Goal: Communication & Community: Answer question/provide support

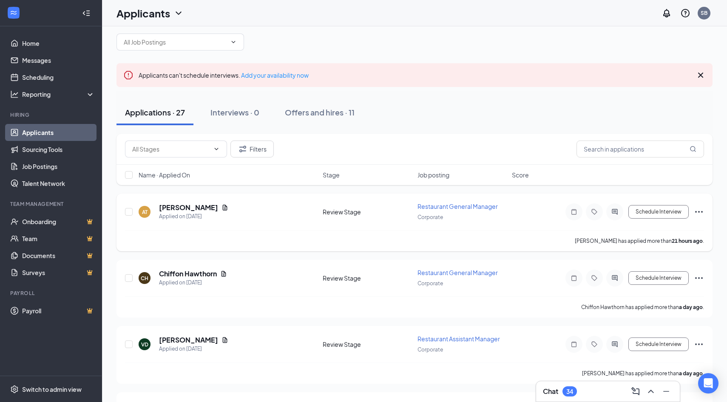
scroll to position [22, 0]
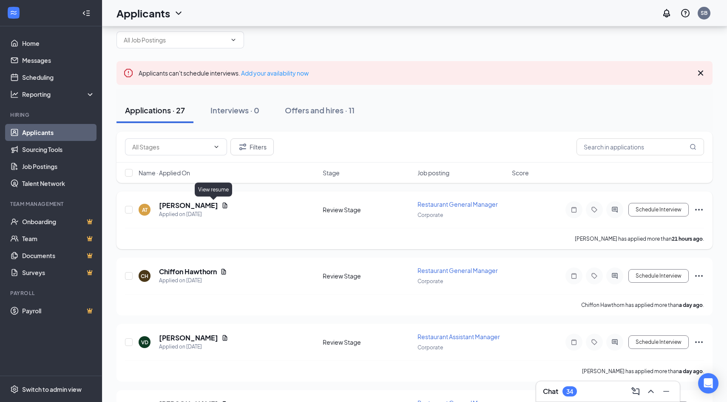
click at [223, 207] on icon "Document" at bounding box center [225, 206] width 5 height 6
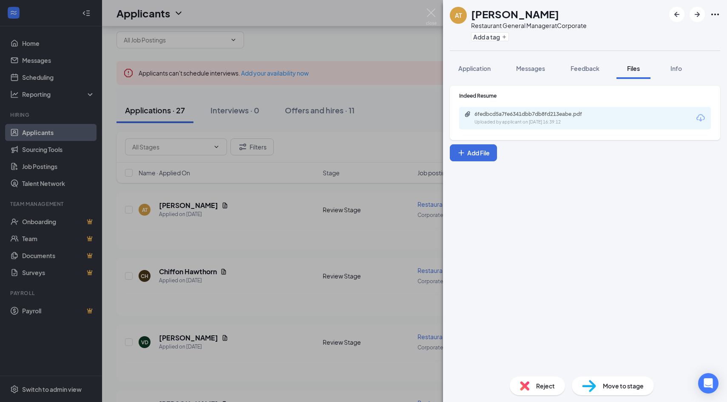
click at [700, 123] on div "6fedbcd5a7fe6341dbb7db8fd213eabe.pdf Uploaded by applicant on [DATE] 16:39:12" at bounding box center [585, 118] width 252 height 23
click at [700, 117] on icon "Download" at bounding box center [700, 118] width 10 height 10
click at [433, 15] on img at bounding box center [431, 16] width 11 height 17
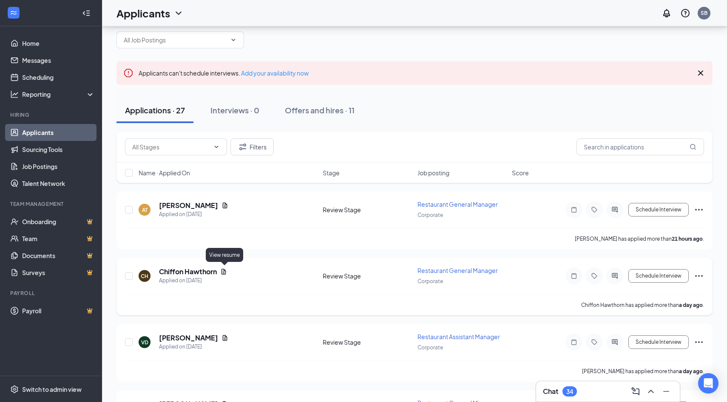
click at [225, 272] on icon "Document" at bounding box center [223, 272] width 7 height 7
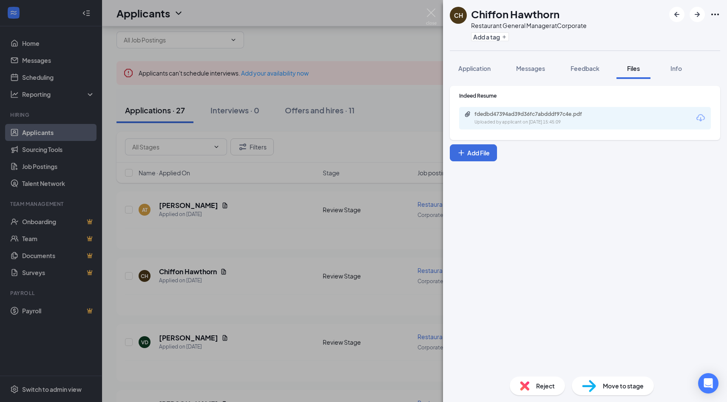
click at [700, 121] on icon "Download" at bounding box center [700, 117] width 8 height 7
click at [433, 14] on img at bounding box center [431, 16] width 11 height 17
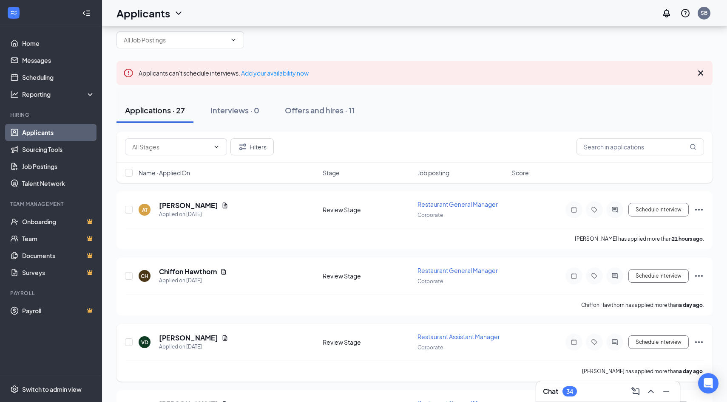
click at [221, 336] on icon "Document" at bounding box center [224, 338] width 7 height 7
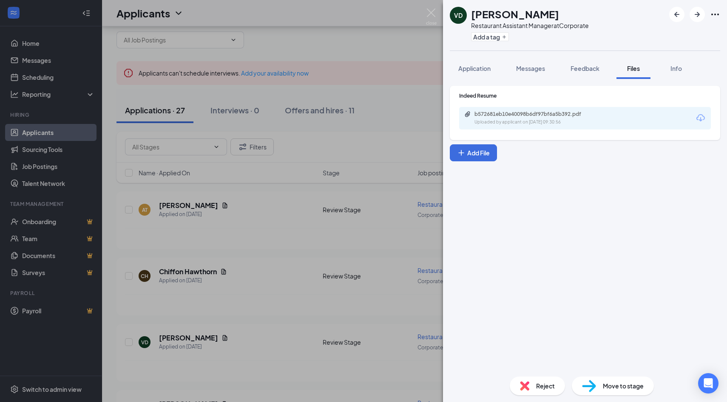
click at [698, 119] on icon "Download" at bounding box center [700, 118] width 10 height 10
click at [433, 16] on img at bounding box center [431, 16] width 11 height 17
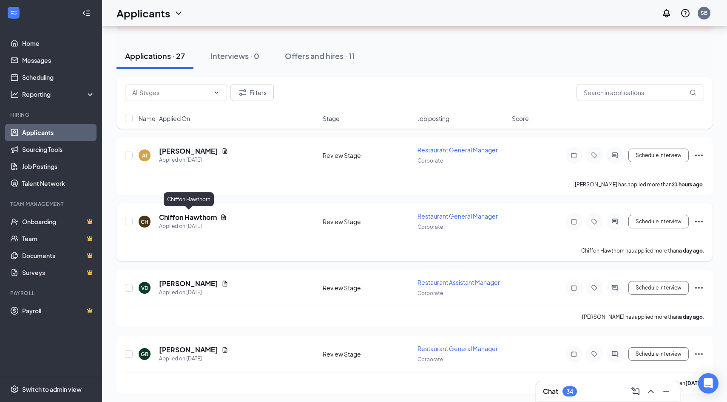
scroll to position [79, 0]
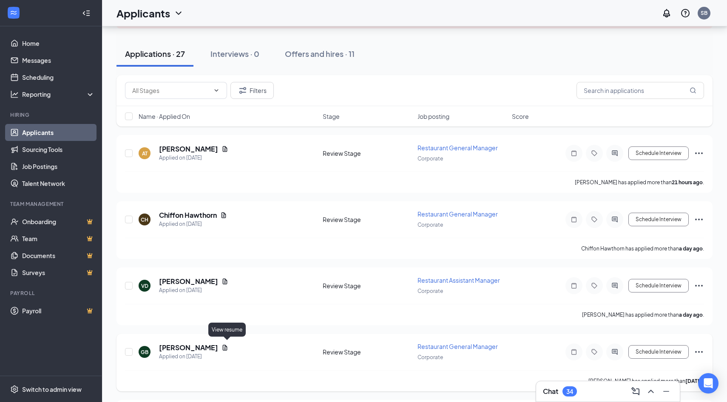
click at [228, 348] on icon "Document" at bounding box center [224, 348] width 7 height 7
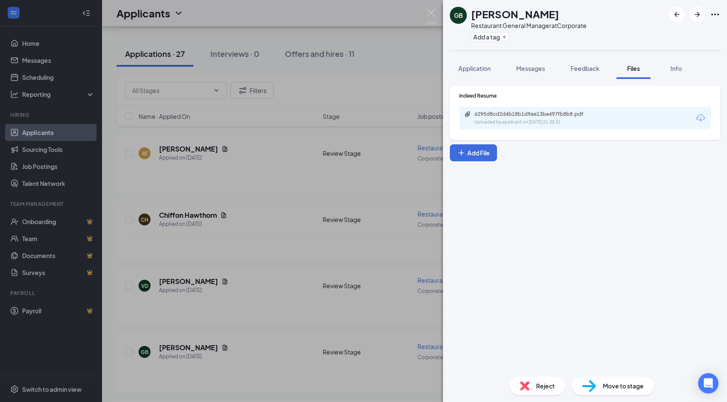
click at [696, 120] on icon "Download" at bounding box center [700, 118] width 10 height 10
click at [434, 15] on img at bounding box center [431, 16] width 11 height 17
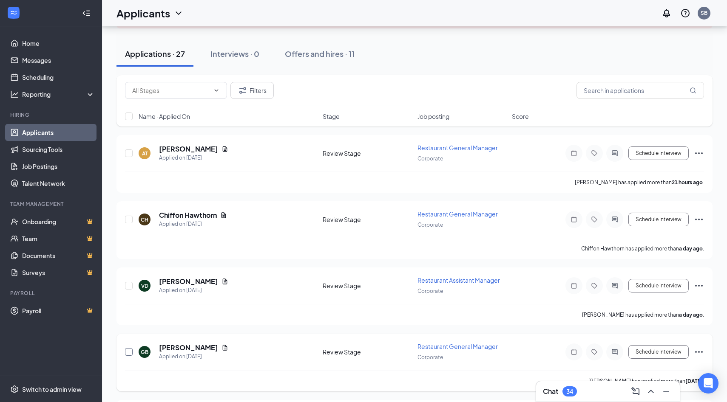
click at [130, 348] on input "checkbox" at bounding box center [129, 352] width 8 height 8
checkbox input "true"
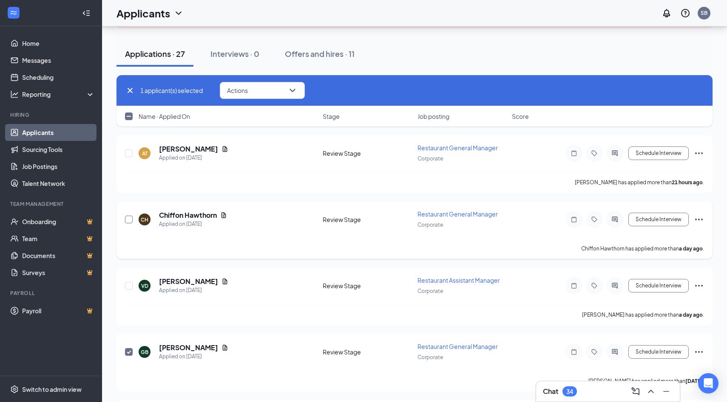
click at [128, 216] on input "checkbox" at bounding box center [129, 220] width 8 height 8
checkbox input "true"
click at [129, 155] on input "checkbox" at bounding box center [129, 154] width 8 height 8
click at [278, 96] on button "Actions" at bounding box center [262, 90] width 85 height 17
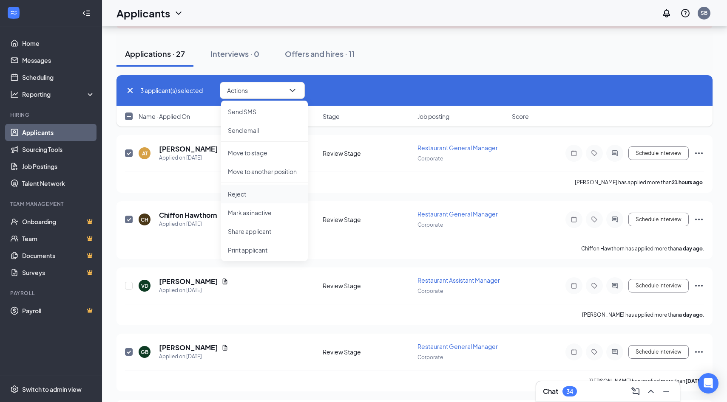
click at [238, 195] on p "Reject" at bounding box center [264, 194] width 73 height 8
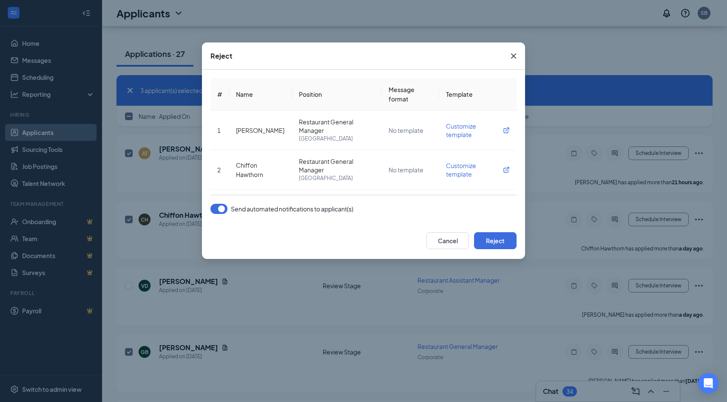
click at [221, 207] on button "button" at bounding box center [218, 209] width 17 height 10
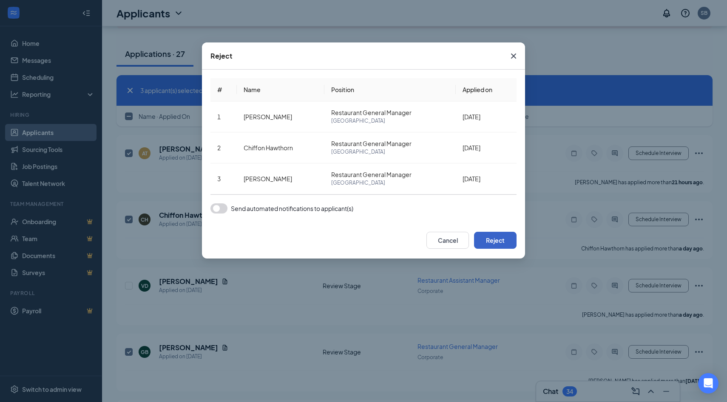
click at [493, 242] on button "Reject" at bounding box center [495, 240] width 42 height 17
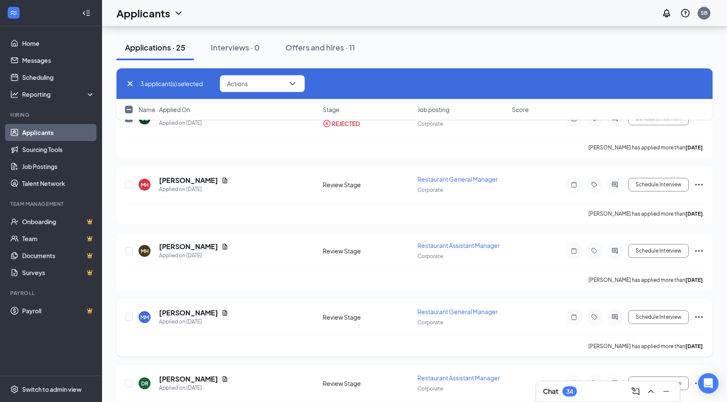
scroll to position [329, 0]
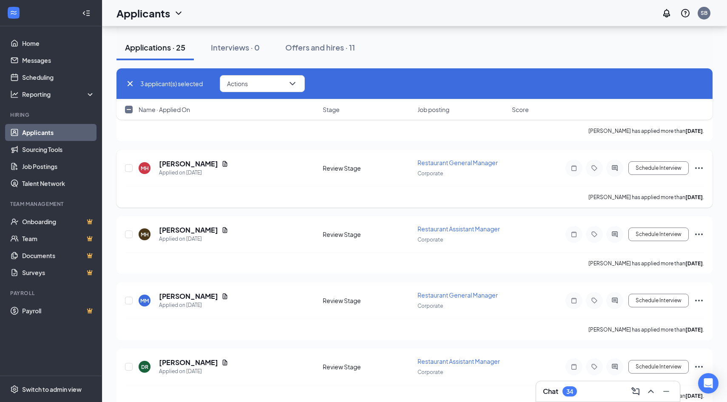
click at [228, 161] on icon "Document" at bounding box center [224, 164] width 7 height 7
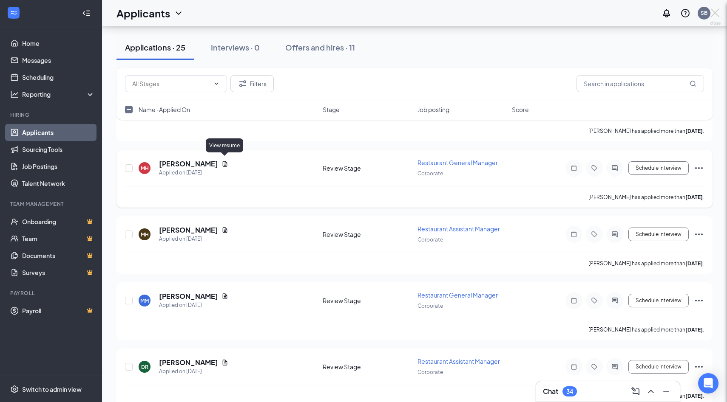
checkbox input "false"
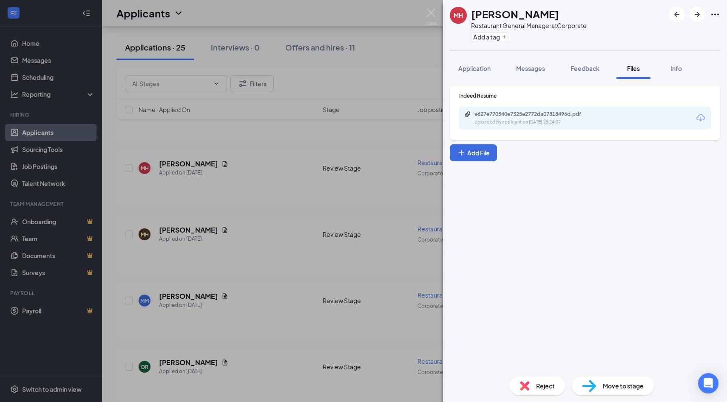
click at [705, 119] on icon "Download" at bounding box center [700, 118] width 10 height 10
click at [432, 14] on img at bounding box center [431, 16] width 11 height 17
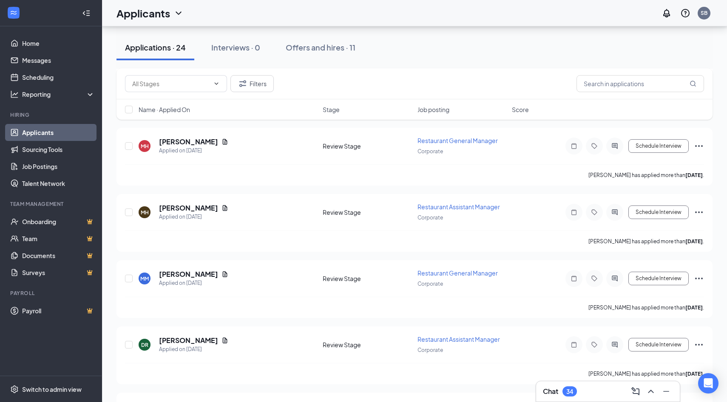
scroll to position [153, 0]
click at [221, 204] on icon "Document" at bounding box center [224, 207] width 7 height 7
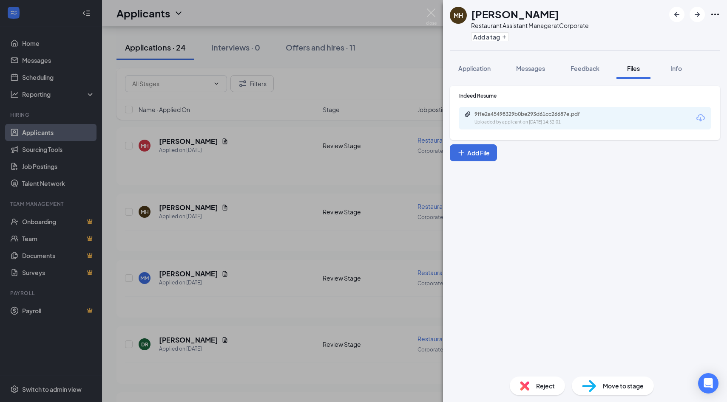
click at [701, 118] on icon "Download" at bounding box center [700, 118] width 10 height 10
click at [429, 11] on img at bounding box center [431, 16] width 11 height 17
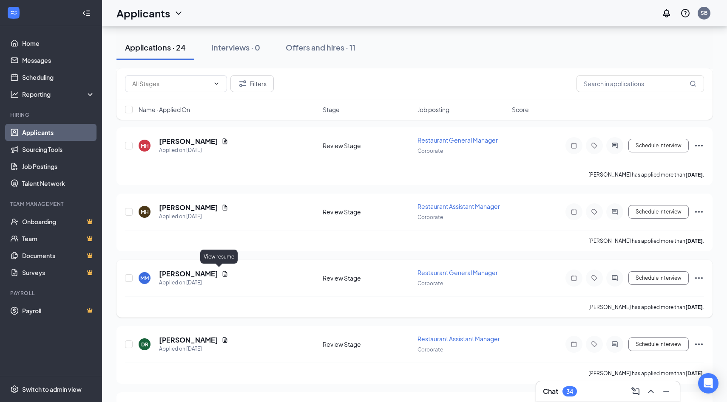
click at [223, 272] on icon "Document" at bounding box center [225, 274] width 5 height 6
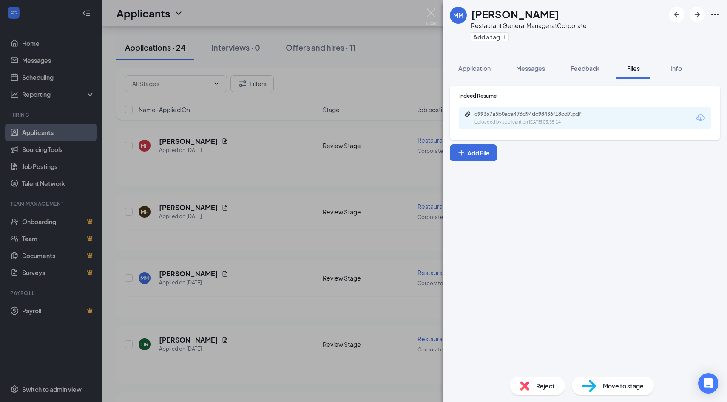
click at [702, 119] on icon "Download" at bounding box center [700, 118] width 10 height 10
click at [430, 14] on img at bounding box center [431, 16] width 11 height 17
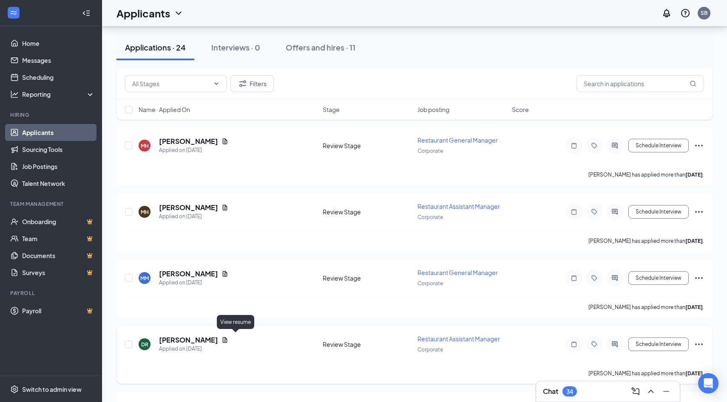
click at [228, 337] on icon "Document" at bounding box center [224, 340] width 7 height 7
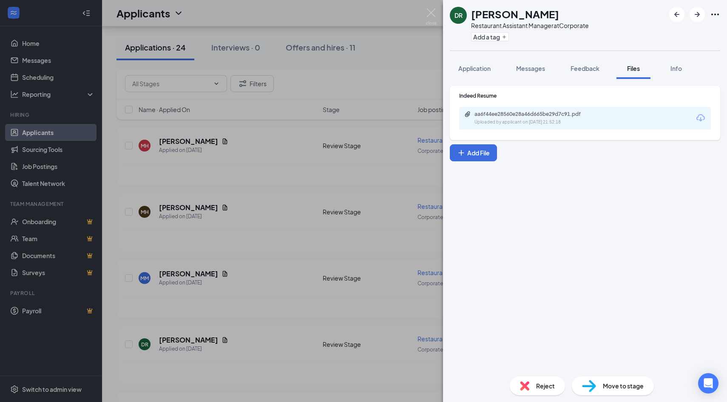
click at [701, 119] on icon "Download" at bounding box center [700, 118] width 10 height 10
click at [430, 13] on img at bounding box center [431, 16] width 11 height 17
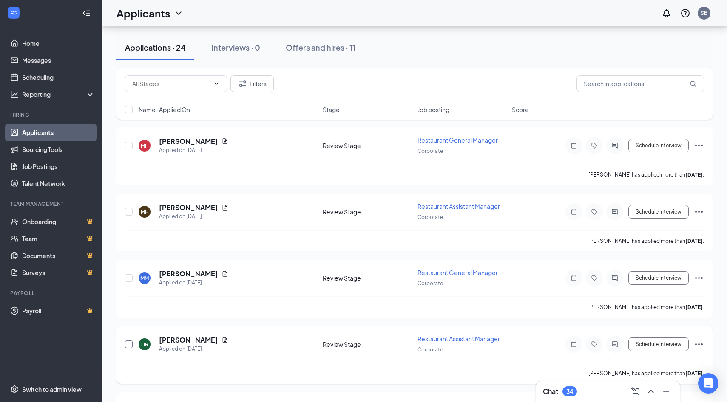
click at [131, 341] on input "checkbox" at bounding box center [129, 345] width 8 height 8
checkbox input "true"
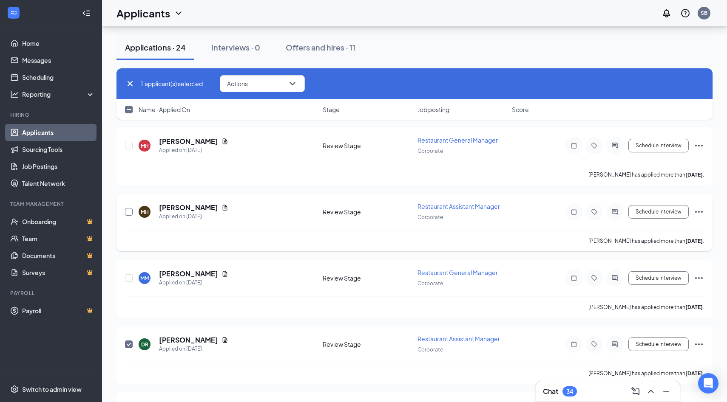
click at [131, 209] on input "checkbox" at bounding box center [129, 212] width 8 height 8
checkbox input "true"
click at [130, 142] on input "checkbox" at bounding box center [129, 146] width 8 height 8
click at [276, 84] on button "Actions" at bounding box center [262, 83] width 85 height 17
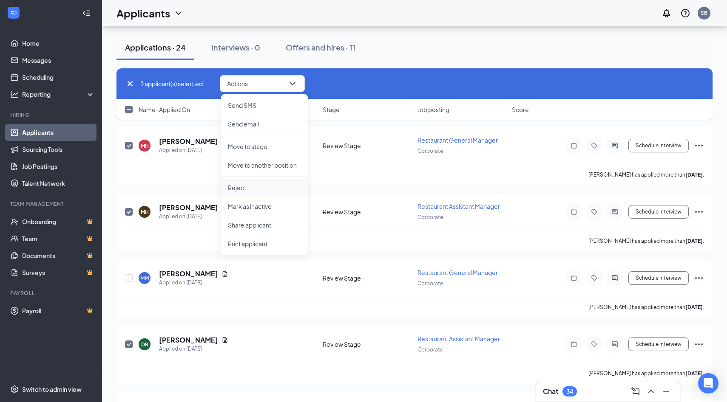
click at [238, 187] on p "Reject" at bounding box center [264, 188] width 73 height 8
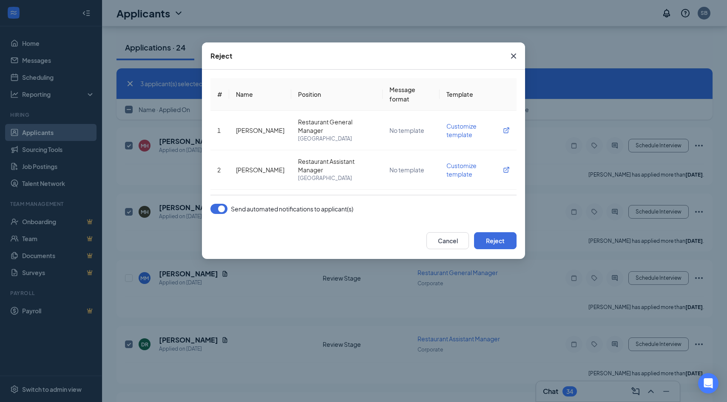
click at [225, 207] on button "button" at bounding box center [218, 209] width 17 height 10
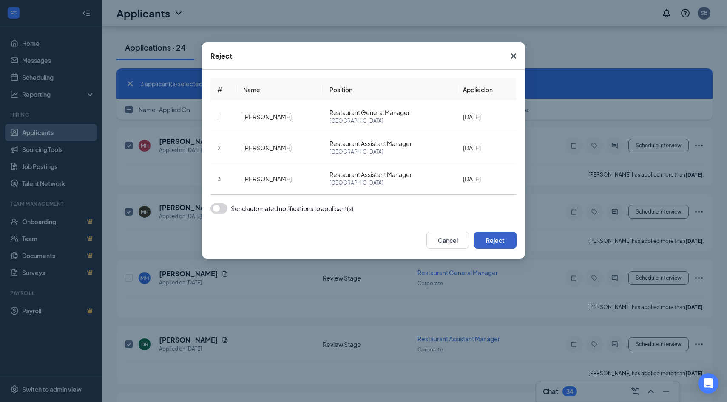
click at [498, 238] on button "Reject" at bounding box center [495, 240] width 42 height 17
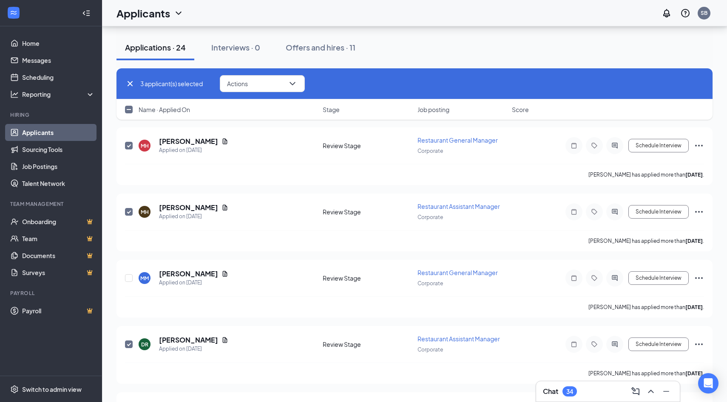
checkbox input "false"
click at [223, 206] on icon "Document" at bounding box center [225, 208] width 5 height 6
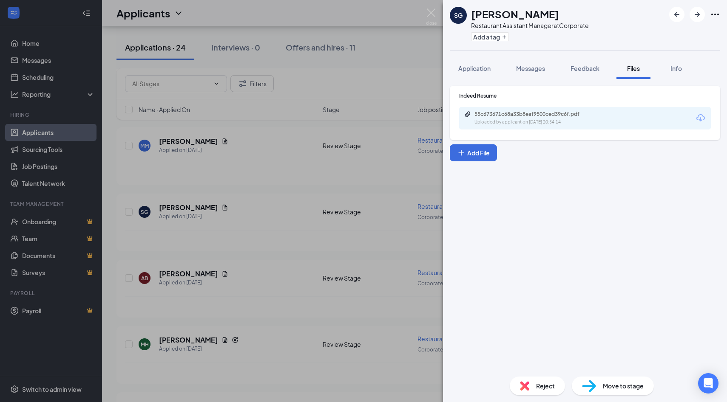
click at [707, 117] on div "55c673671c68a33b8eaf9500ced39c6f.pdf Uploaded by applicant on [DATE] 20:54:14" at bounding box center [585, 118] width 252 height 23
click at [700, 119] on icon "Download" at bounding box center [700, 117] width 8 height 7
click at [429, 13] on img at bounding box center [431, 16] width 11 height 17
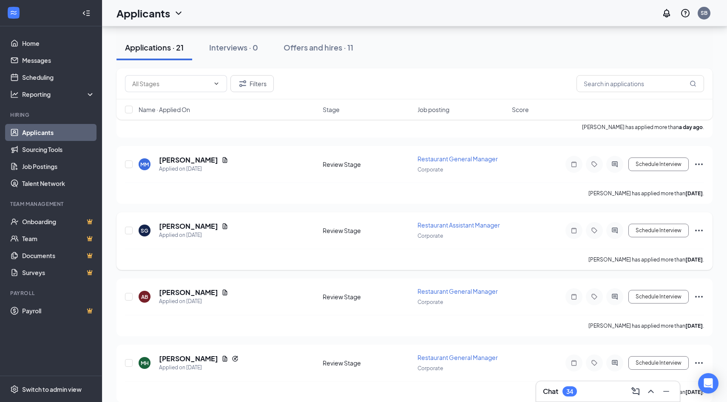
scroll to position [133, 0]
click at [221, 290] on icon "Document" at bounding box center [224, 293] width 7 height 7
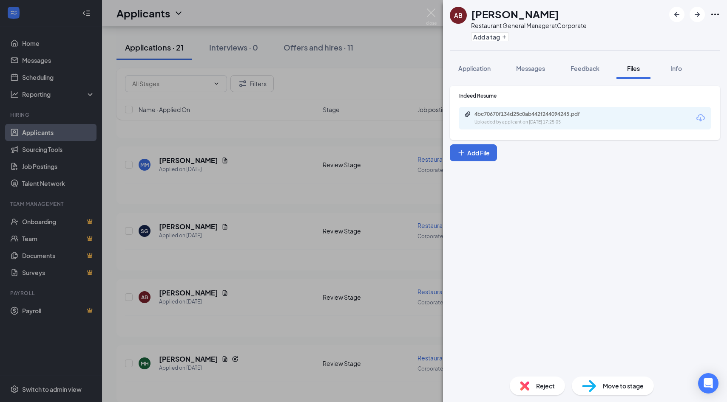
click at [700, 119] on icon "Download" at bounding box center [700, 117] width 8 height 7
click at [429, 8] on img at bounding box center [431, 16] width 11 height 17
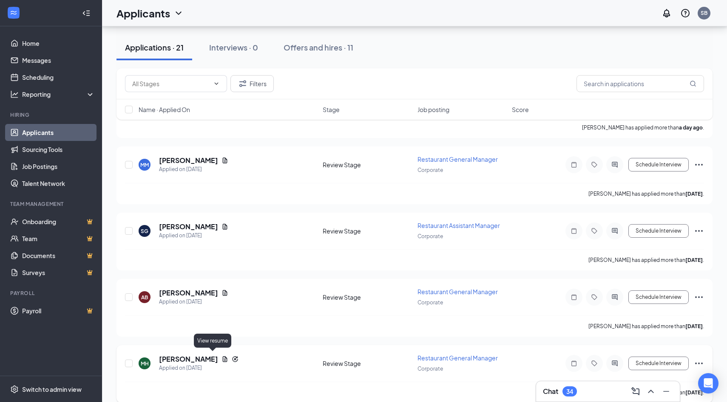
click at [223, 357] on icon "Document" at bounding box center [225, 360] width 5 height 6
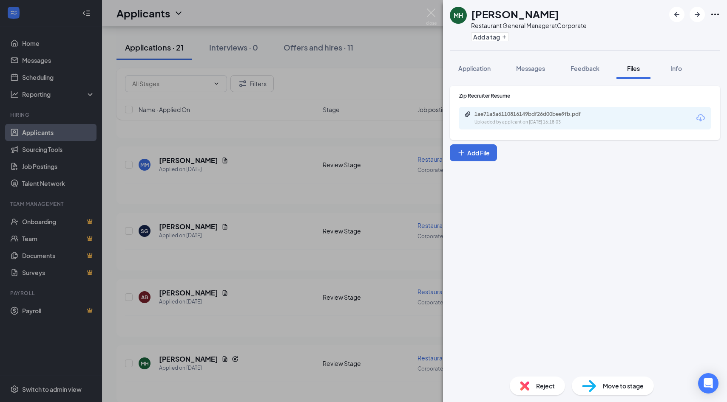
click at [701, 120] on icon "Download" at bounding box center [700, 117] width 8 height 7
click at [429, 12] on img at bounding box center [431, 16] width 11 height 17
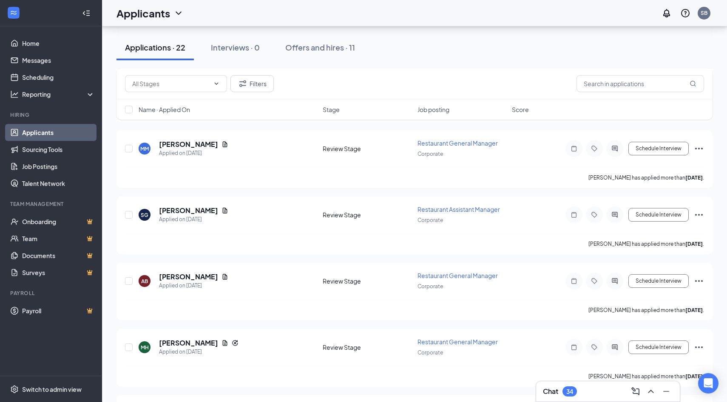
scroll to position [218, 0]
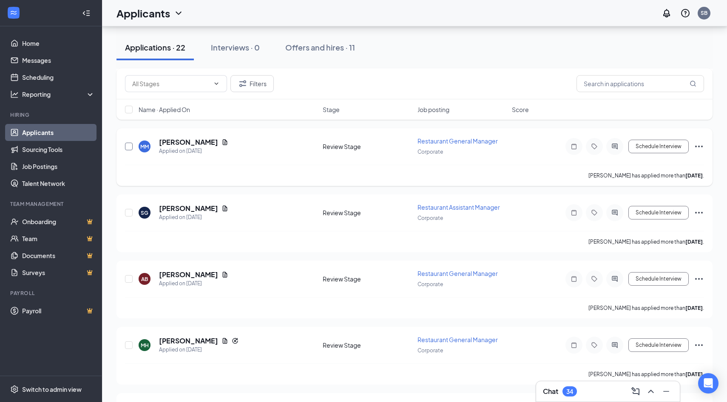
click at [129, 144] on input "checkbox" at bounding box center [129, 147] width 8 height 8
checkbox input "true"
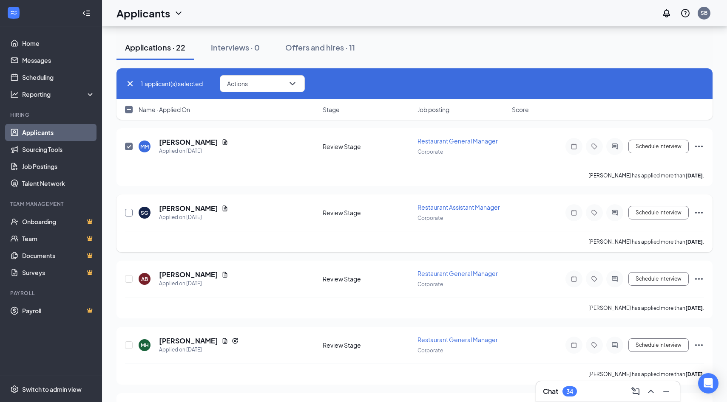
click at [129, 211] on input "checkbox" at bounding box center [129, 213] width 8 height 8
checkbox input "true"
click at [130, 277] on input "checkbox" at bounding box center [129, 279] width 8 height 8
checkbox input "true"
click at [130, 345] on input "checkbox" at bounding box center [129, 346] width 8 height 8
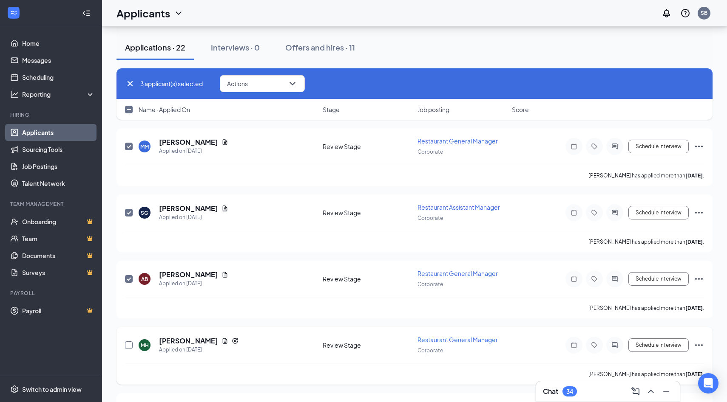
checkbox input "true"
click at [292, 83] on icon "ChevronDown" at bounding box center [292, 84] width 10 height 10
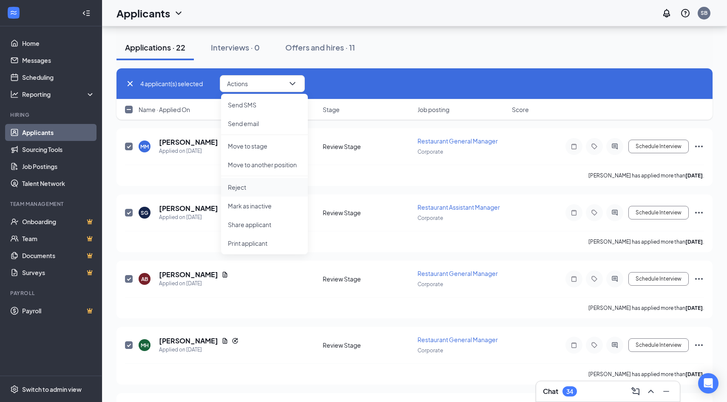
click at [250, 186] on p "Reject" at bounding box center [264, 187] width 73 height 8
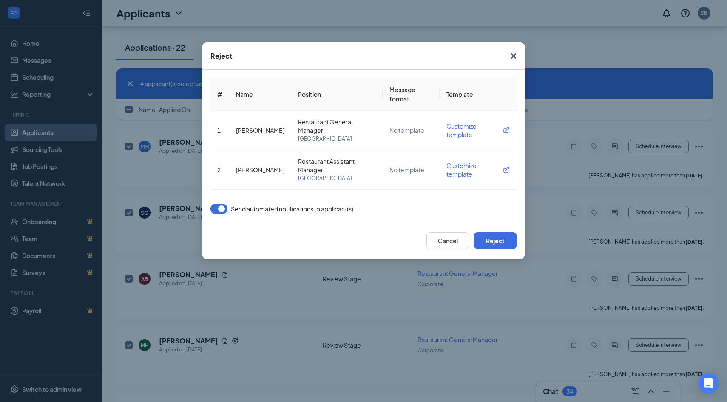
click at [221, 207] on button "button" at bounding box center [218, 209] width 17 height 10
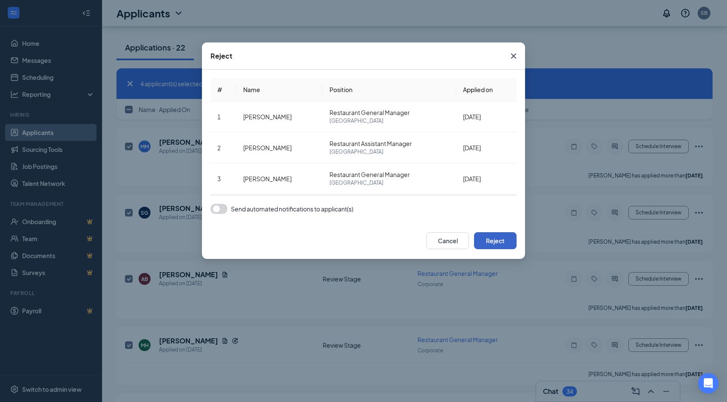
click at [503, 245] on button "Reject" at bounding box center [495, 240] width 42 height 17
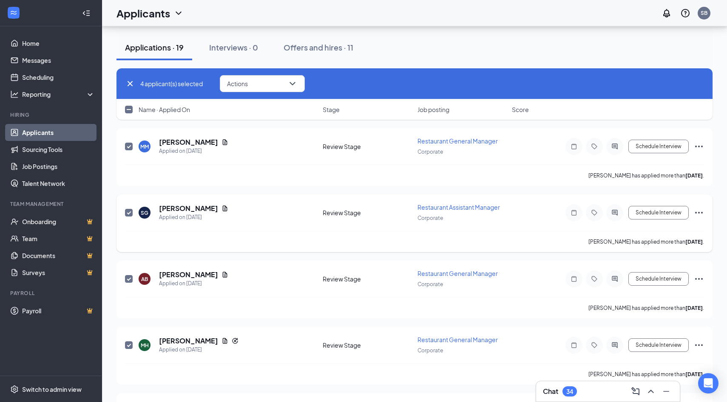
checkbox input "false"
click at [226, 140] on icon "Document" at bounding box center [224, 142] width 7 height 7
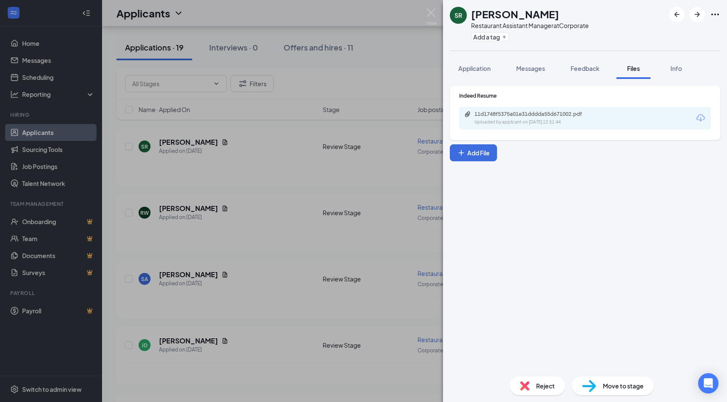
click at [701, 116] on icon "Download" at bounding box center [700, 118] width 10 height 10
click at [435, 15] on img at bounding box center [431, 16] width 11 height 17
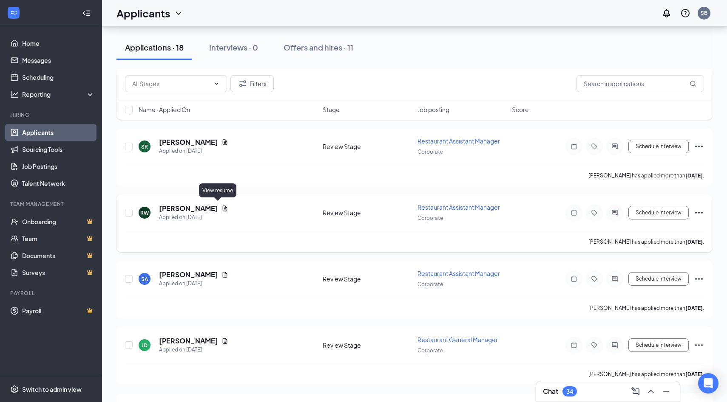
click at [221, 206] on icon "Document" at bounding box center [224, 208] width 7 height 7
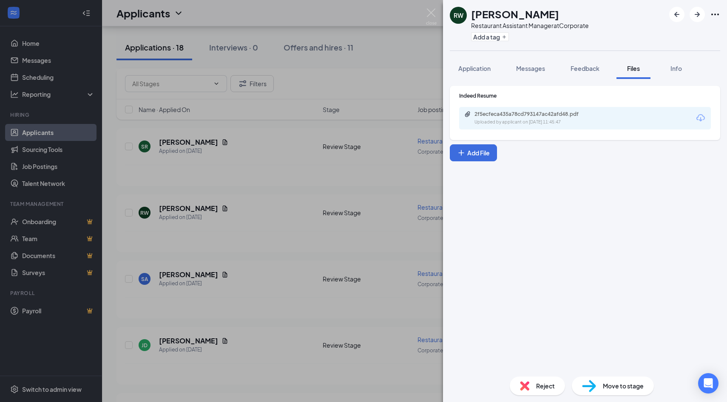
click at [702, 119] on icon "Download" at bounding box center [700, 117] width 8 height 7
click at [432, 10] on img at bounding box center [431, 16] width 11 height 17
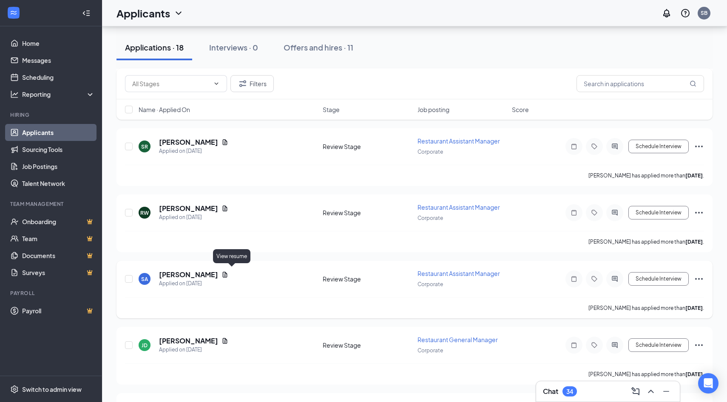
click at [228, 273] on icon "Document" at bounding box center [224, 275] width 7 height 7
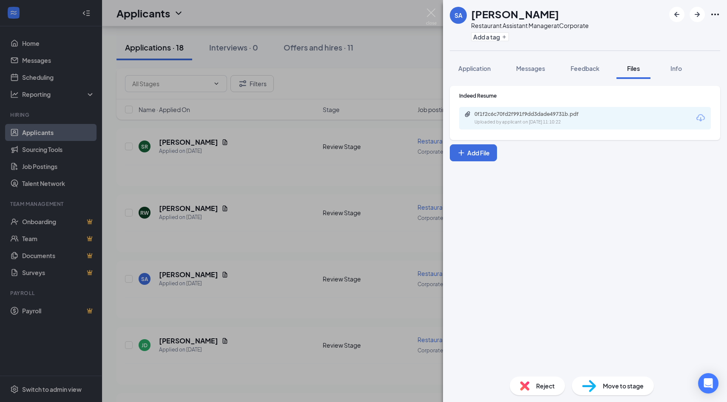
click at [699, 119] on icon "Download" at bounding box center [700, 118] width 10 height 10
click at [433, 13] on img at bounding box center [431, 16] width 11 height 17
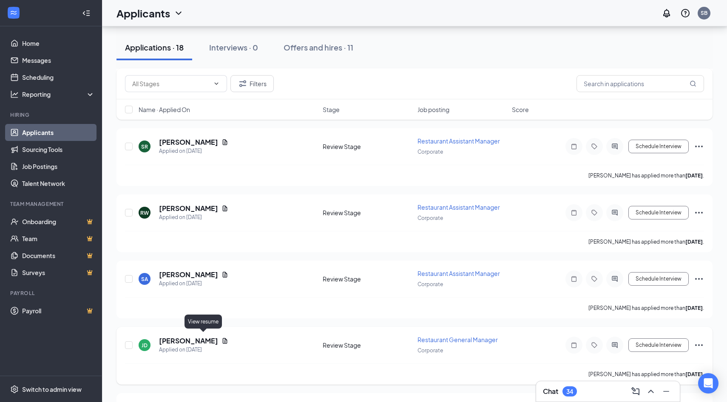
click at [221, 338] on icon "Document" at bounding box center [224, 341] width 7 height 7
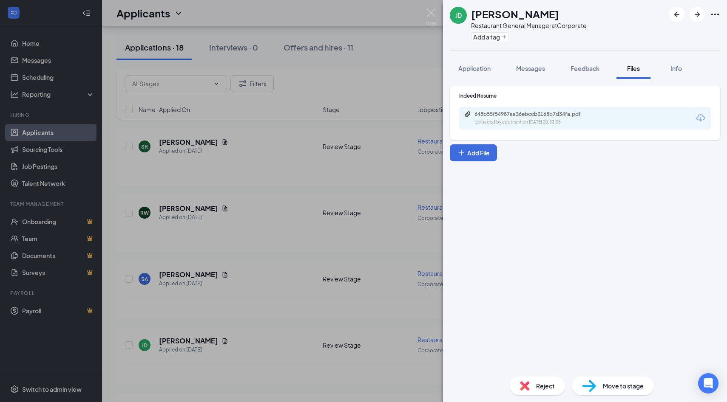
click at [702, 122] on icon "Download" at bounding box center [700, 118] width 10 height 10
click at [432, 14] on img at bounding box center [431, 16] width 11 height 17
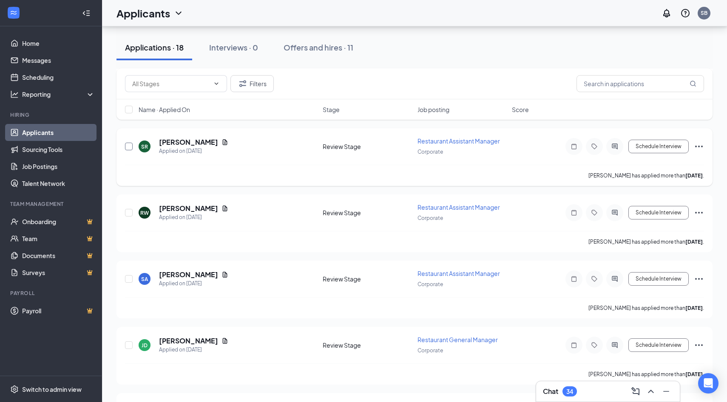
click at [128, 147] on input "checkbox" at bounding box center [129, 147] width 8 height 8
checkbox input "true"
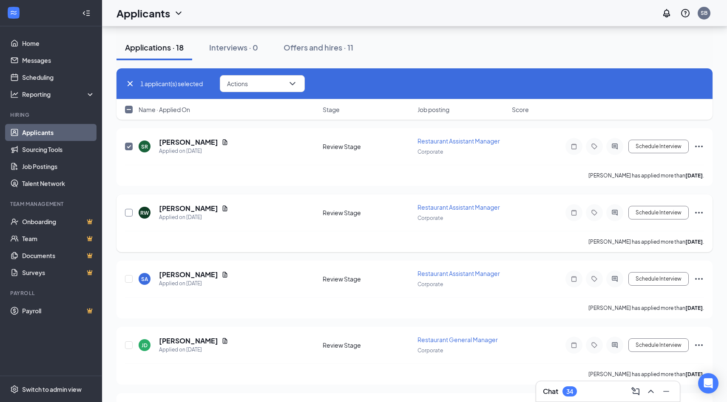
click at [126, 211] on input "checkbox" at bounding box center [129, 213] width 8 height 8
checkbox input "true"
click at [126, 275] on input "checkbox" at bounding box center [129, 279] width 8 height 8
checkbox input "true"
click at [128, 343] on input "checkbox" at bounding box center [129, 346] width 8 height 8
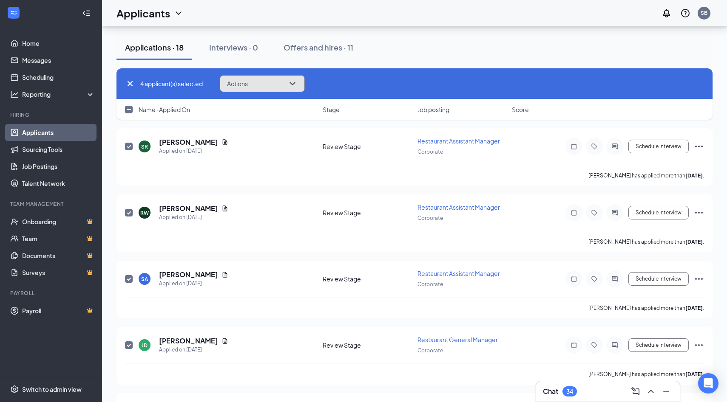
click at [288, 90] on button "Actions" at bounding box center [262, 83] width 85 height 17
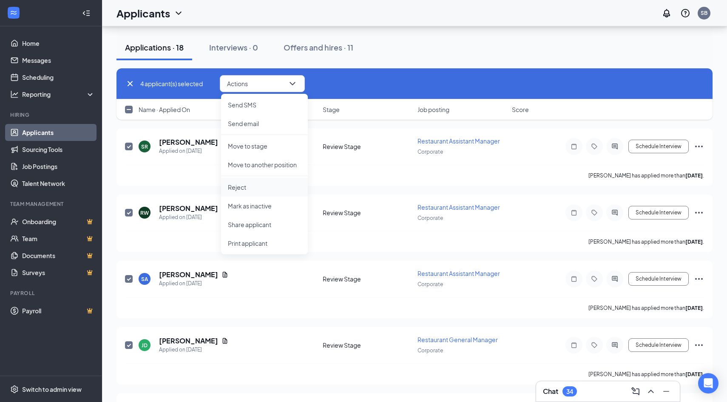
click at [246, 190] on p "Reject" at bounding box center [264, 187] width 73 height 8
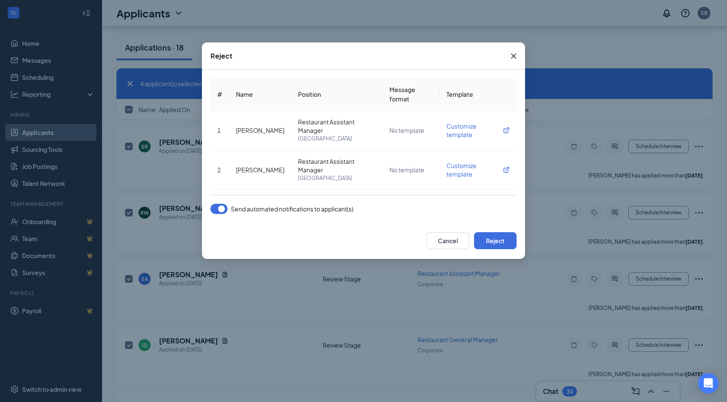
click at [224, 209] on button "button" at bounding box center [218, 209] width 17 height 10
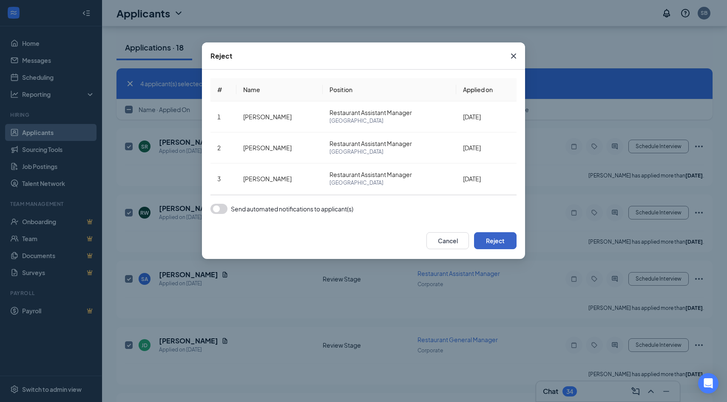
click at [487, 239] on button "Reject" at bounding box center [495, 240] width 42 height 17
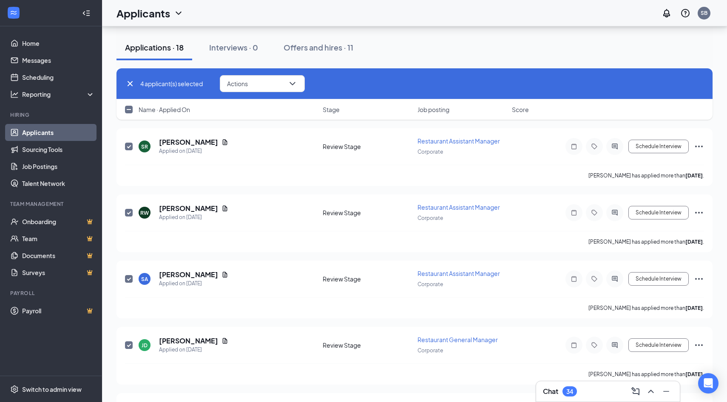
checkbox input "false"
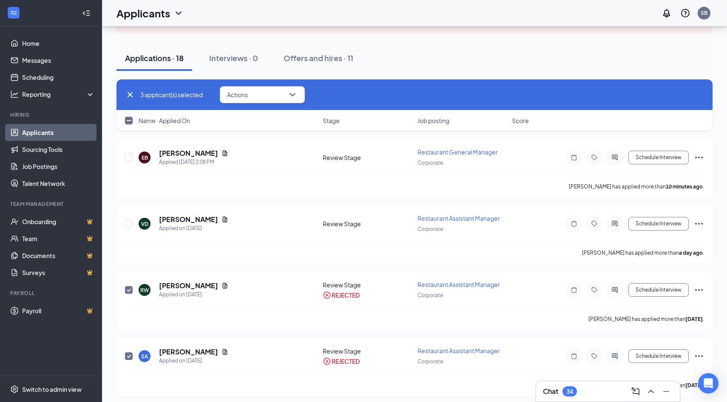
scroll to position [61, 0]
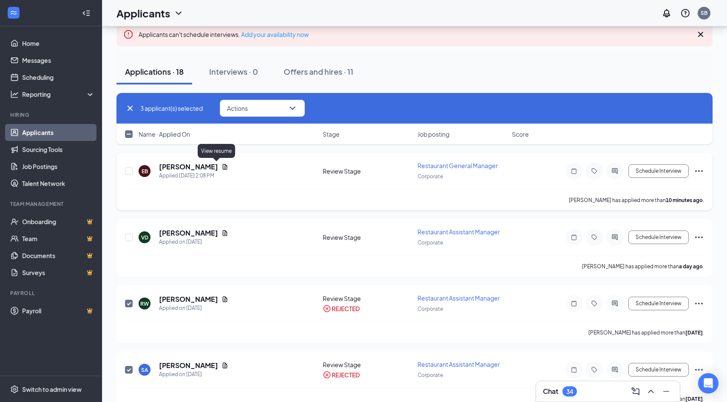
click at [223, 165] on icon "Document" at bounding box center [225, 167] width 5 height 6
checkbox input "false"
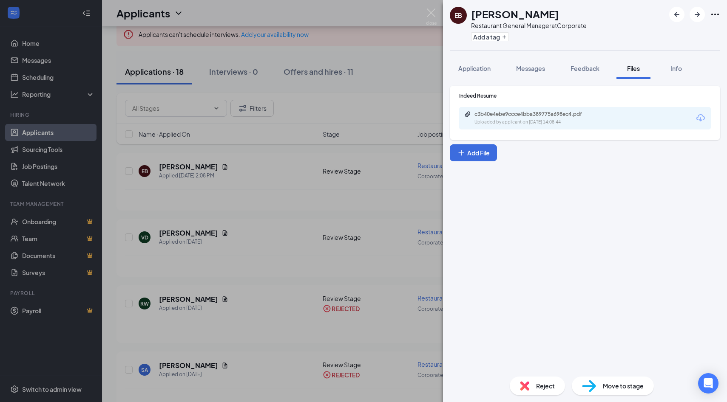
click at [698, 119] on icon "Download" at bounding box center [700, 118] width 10 height 10
click at [433, 14] on img at bounding box center [431, 16] width 11 height 17
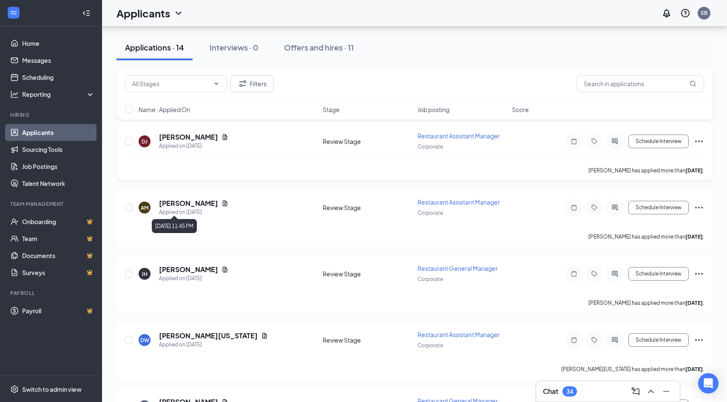
scroll to position [224, 0]
click at [221, 134] on icon "Document" at bounding box center [224, 136] width 7 height 7
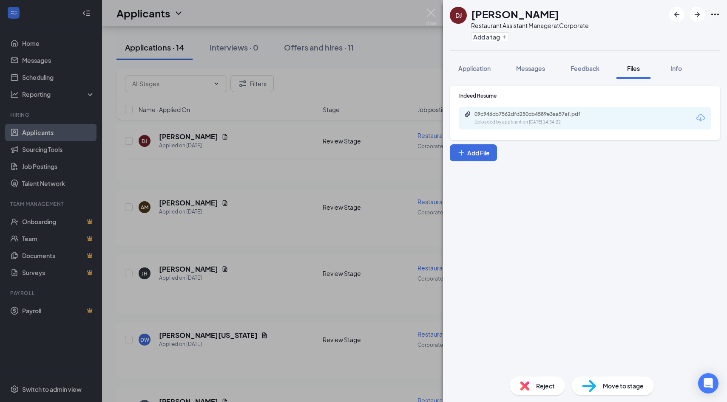
click at [702, 118] on icon "Download" at bounding box center [700, 118] width 10 height 10
click at [433, 14] on img at bounding box center [431, 16] width 11 height 17
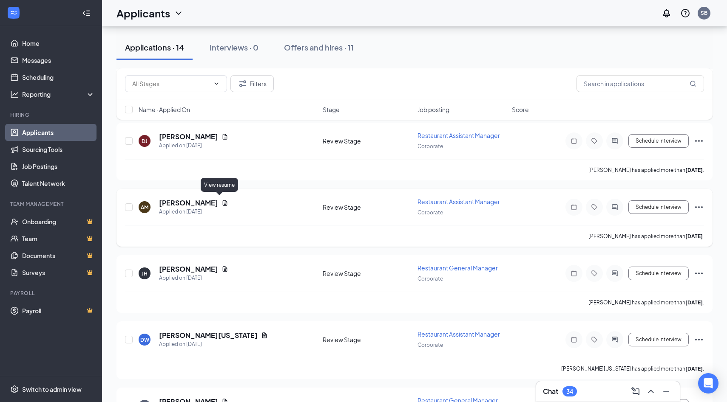
click at [223, 202] on icon "Document" at bounding box center [225, 203] width 5 height 6
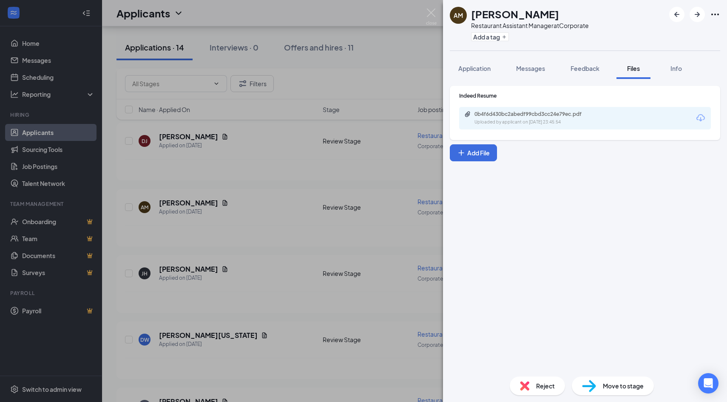
click at [699, 118] on icon "Download" at bounding box center [700, 118] width 10 height 10
click at [430, 14] on img at bounding box center [431, 16] width 11 height 17
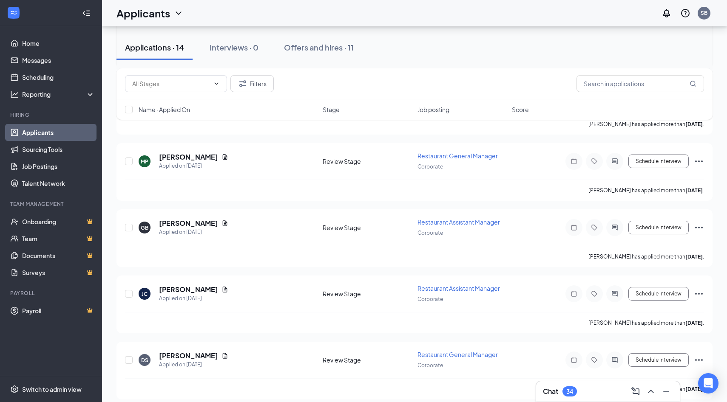
scroll to position [535, 0]
click at [227, 220] on icon "Document" at bounding box center [225, 223] width 5 height 6
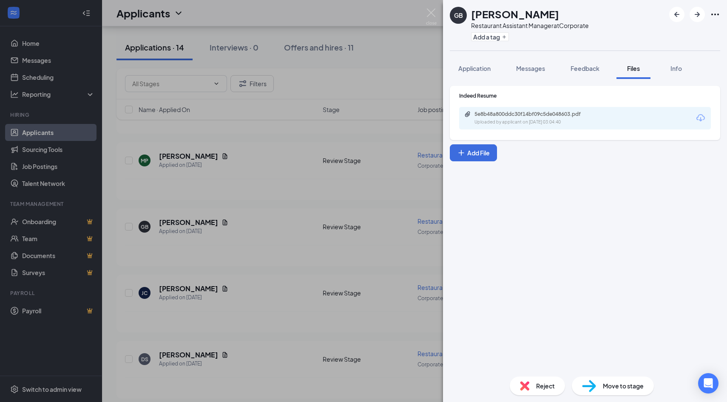
click at [699, 117] on icon "Download" at bounding box center [700, 118] width 10 height 10
click at [429, 14] on img at bounding box center [431, 16] width 11 height 17
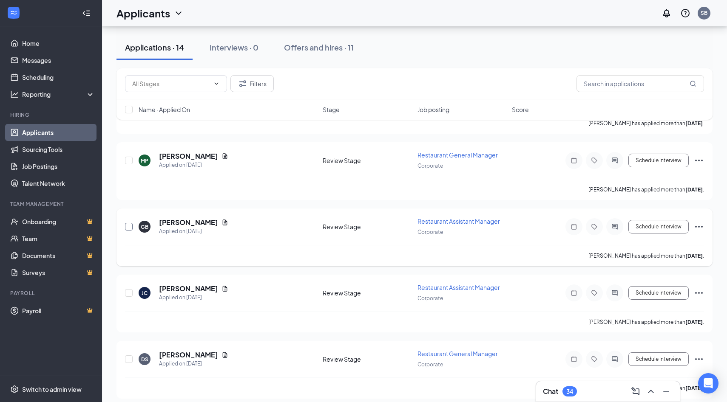
click at [128, 223] on input "checkbox" at bounding box center [129, 227] width 8 height 8
checkbox input "true"
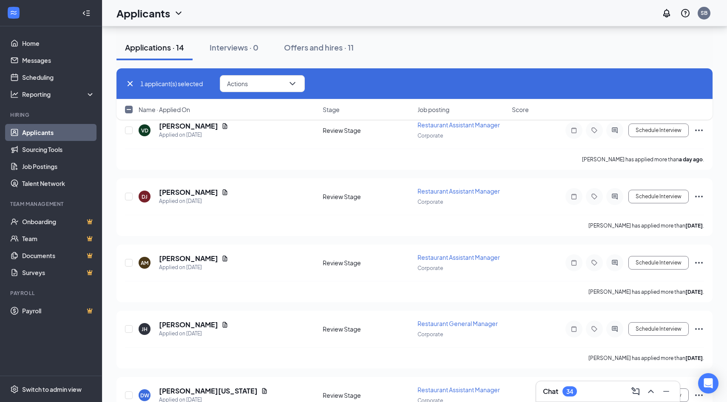
scroll to position [166, 0]
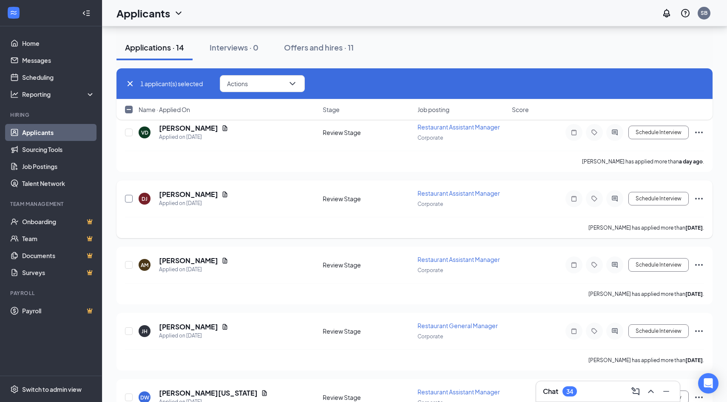
click at [129, 197] on input "checkbox" at bounding box center [129, 199] width 8 height 8
click at [290, 83] on icon "ChevronDown" at bounding box center [292, 84] width 10 height 10
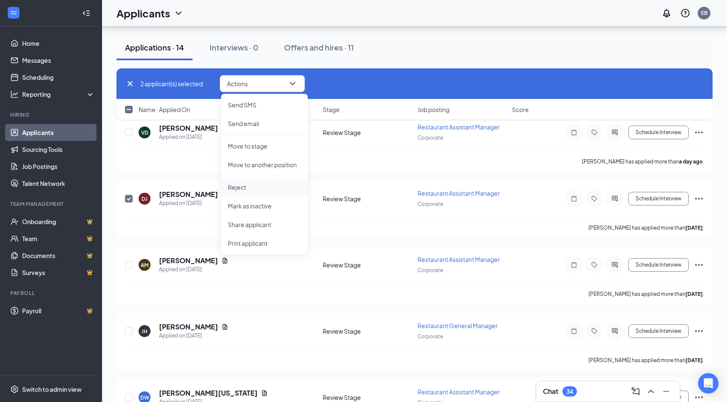
click at [244, 188] on p "Reject" at bounding box center [264, 187] width 73 height 8
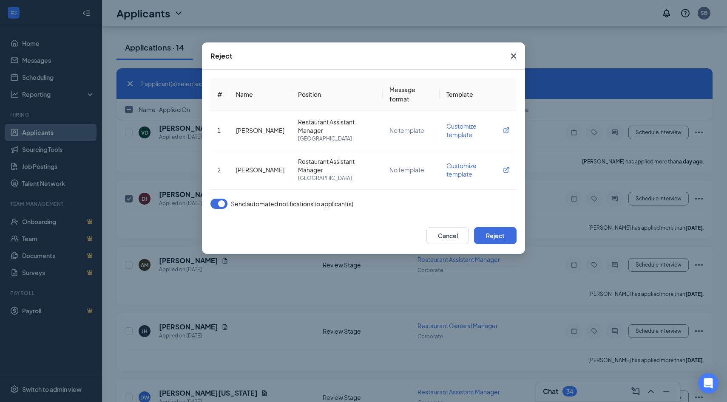
click at [224, 207] on button "button" at bounding box center [218, 204] width 17 height 10
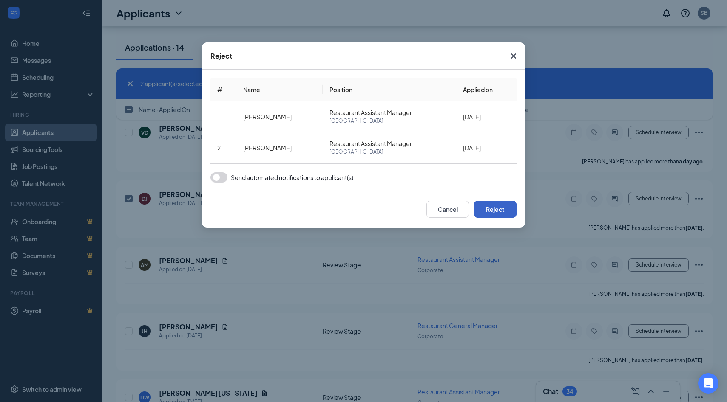
click at [498, 212] on button "Reject" at bounding box center [495, 209] width 42 height 17
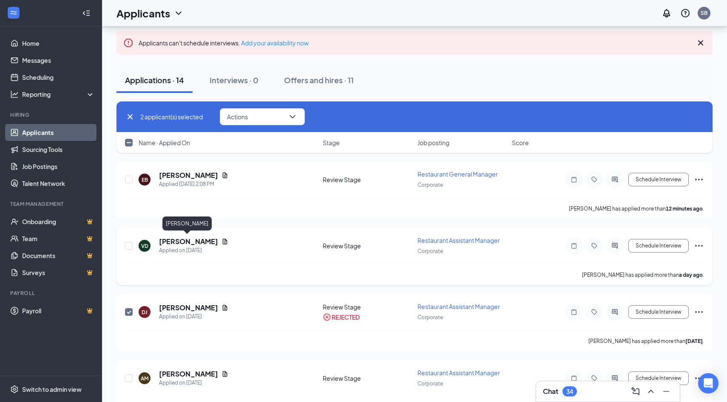
scroll to position [54, 0]
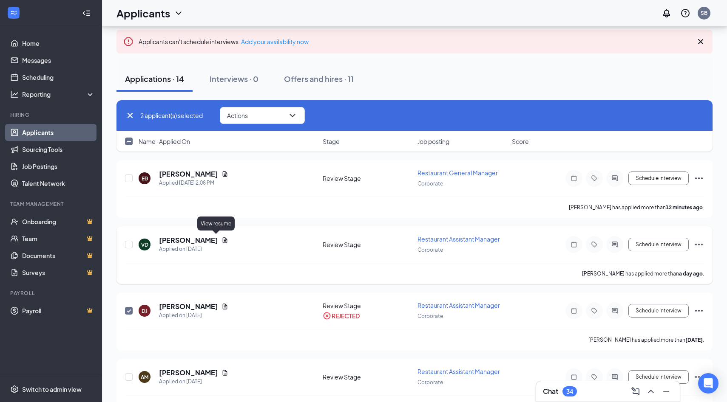
click at [221, 238] on icon "Document" at bounding box center [224, 240] width 7 height 7
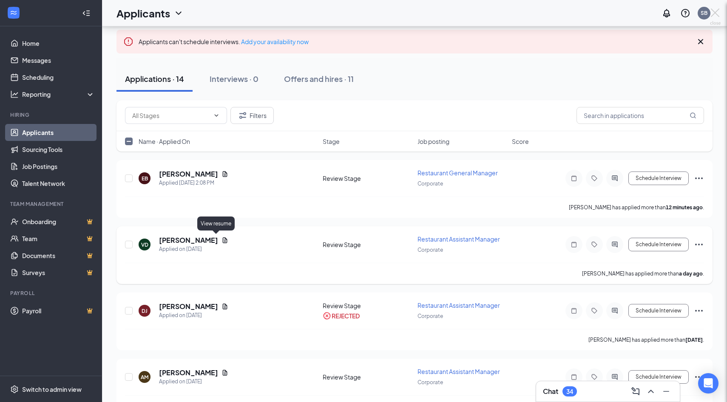
checkbox input "false"
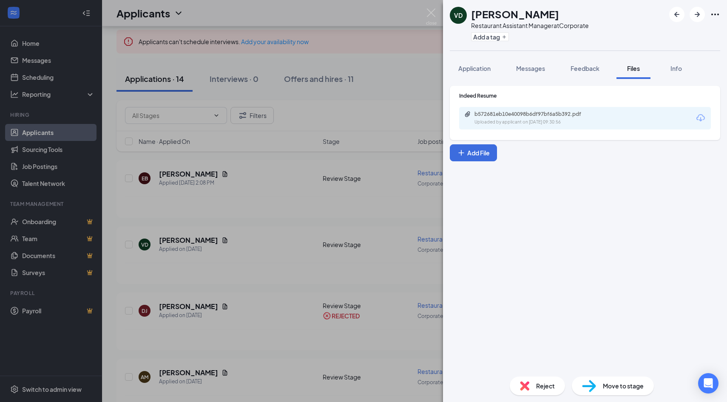
click at [696, 119] on icon "Download" at bounding box center [700, 117] width 8 height 7
click at [434, 14] on img at bounding box center [431, 16] width 11 height 17
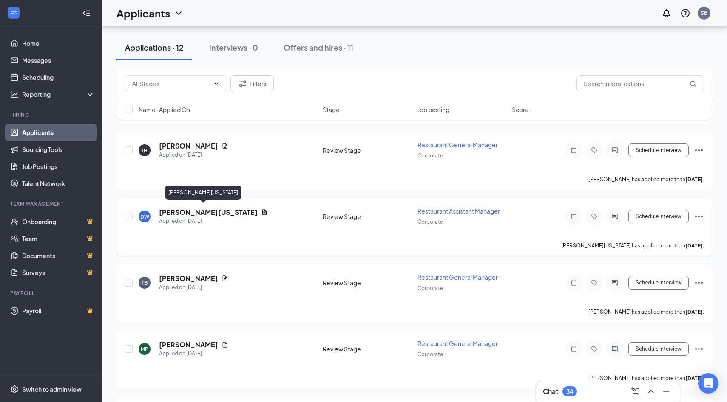
scroll to position [283, 0]
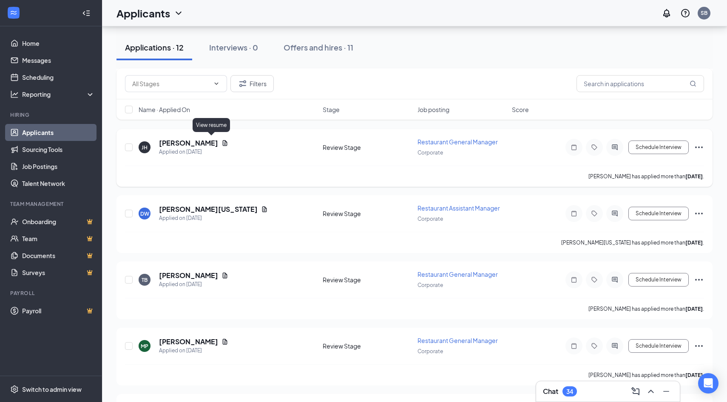
click at [221, 142] on icon "Document" at bounding box center [224, 143] width 7 height 7
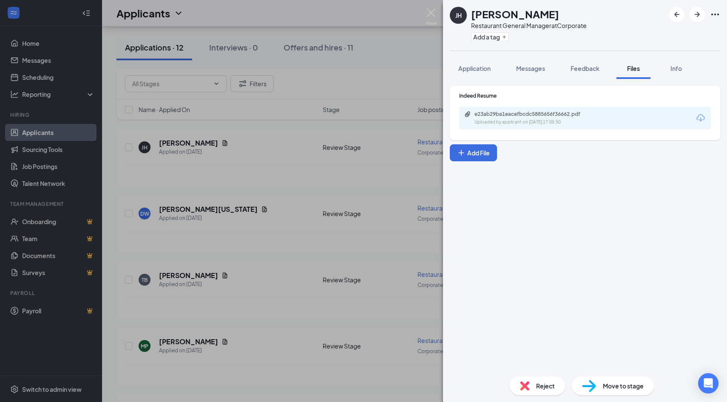
click at [699, 119] on icon "Download" at bounding box center [700, 118] width 10 height 10
click at [430, 13] on img at bounding box center [431, 16] width 11 height 17
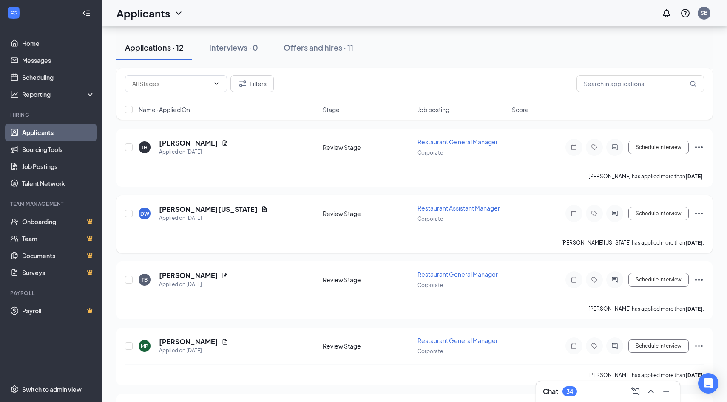
click at [261, 207] on icon "Document" at bounding box center [264, 209] width 7 height 7
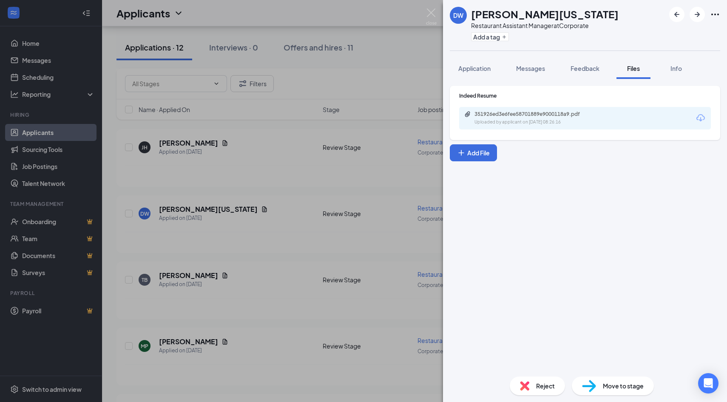
click at [700, 118] on icon "Download" at bounding box center [700, 117] width 8 height 7
click at [431, 14] on img at bounding box center [431, 16] width 11 height 17
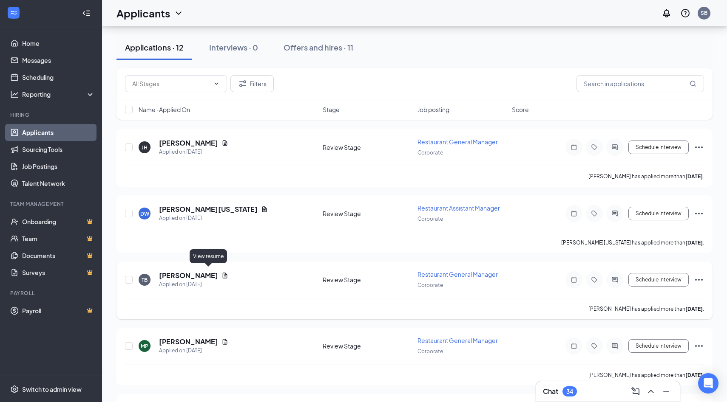
click at [221, 273] on icon "Document" at bounding box center [224, 275] width 7 height 7
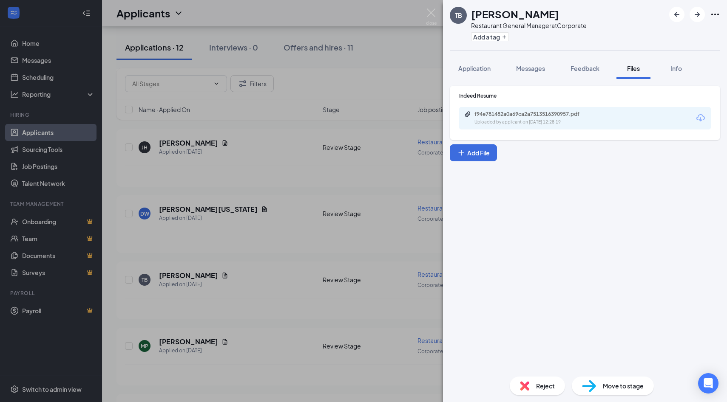
click at [704, 118] on icon "Download" at bounding box center [700, 117] width 8 height 7
click at [432, 14] on img at bounding box center [431, 16] width 11 height 17
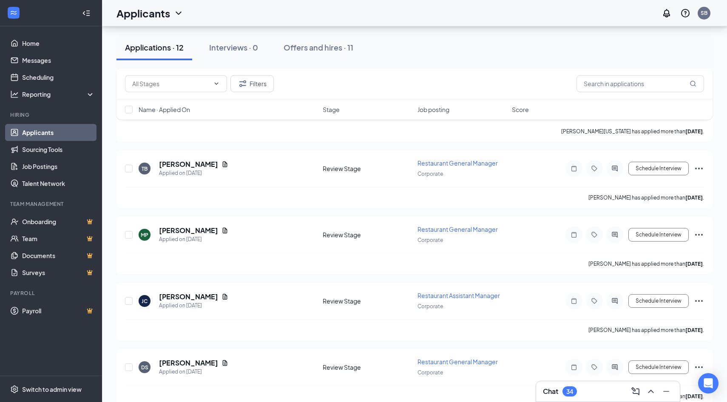
scroll to position [401, 0]
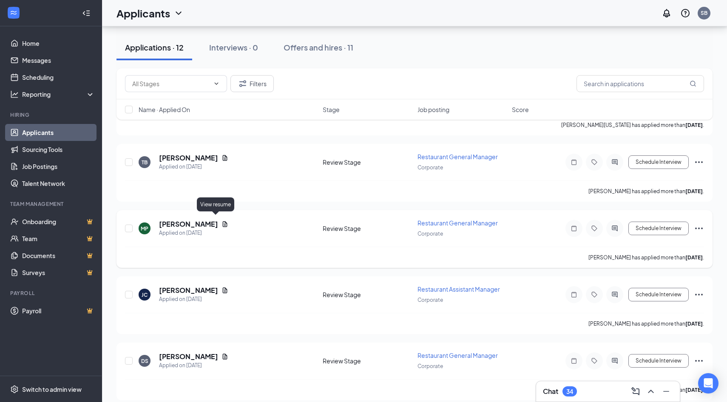
click at [223, 221] on icon "Document" at bounding box center [225, 224] width 5 height 6
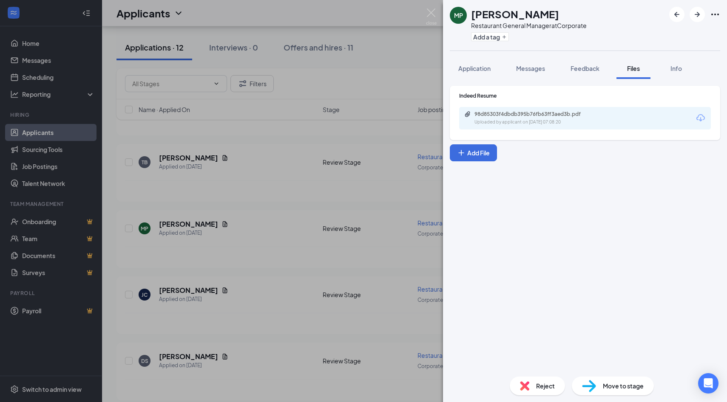
click at [699, 118] on icon "Download" at bounding box center [700, 118] width 10 height 10
click at [433, 14] on img at bounding box center [431, 16] width 11 height 17
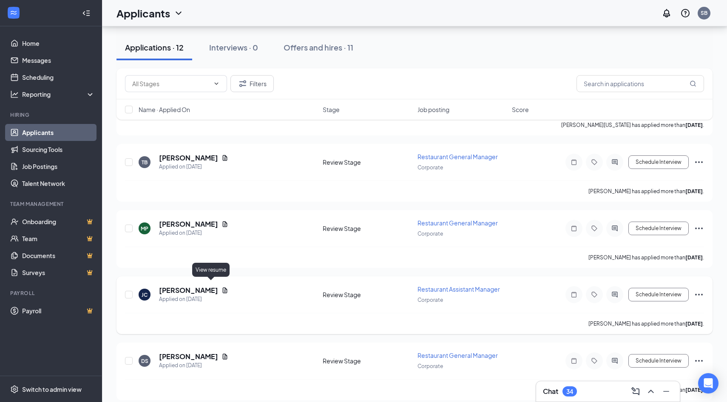
click at [221, 288] on icon "Document" at bounding box center [224, 290] width 7 height 7
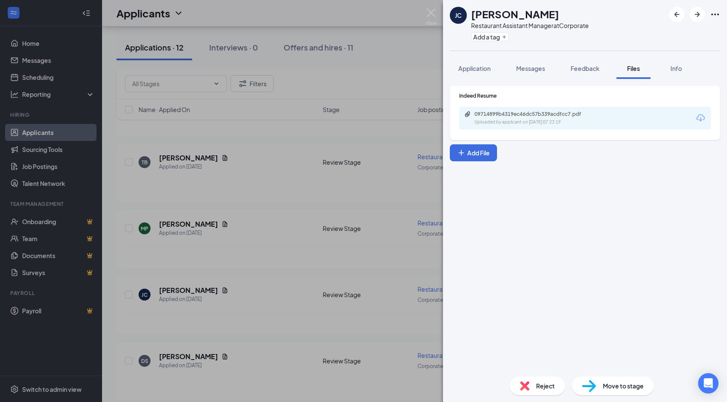
click at [699, 119] on icon "Download" at bounding box center [700, 118] width 10 height 10
click at [433, 13] on img at bounding box center [431, 16] width 11 height 17
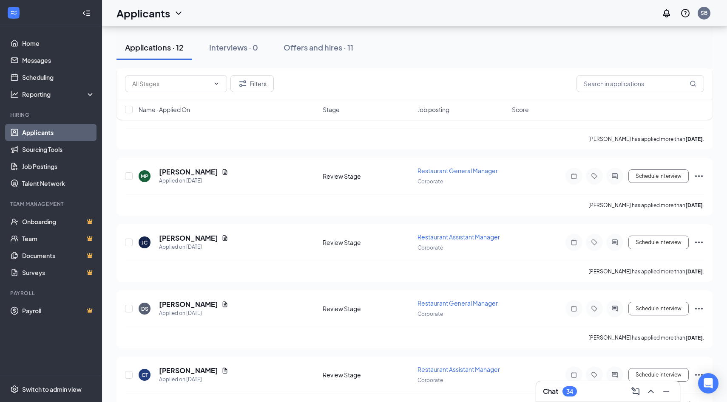
scroll to position [459, 0]
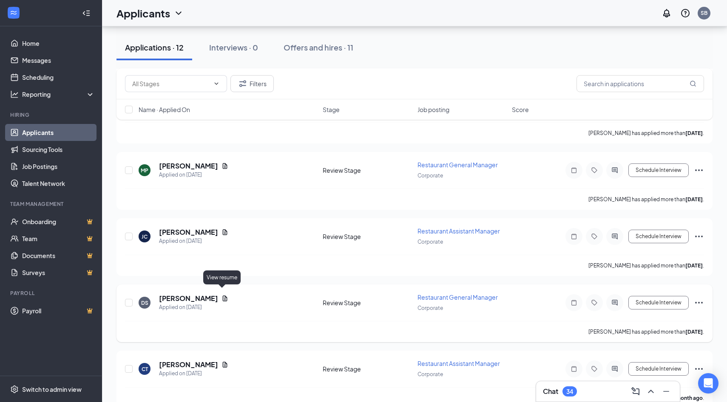
click at [224, 296] on icon "Document" at bounding box center [225, 299] width 5 height 6
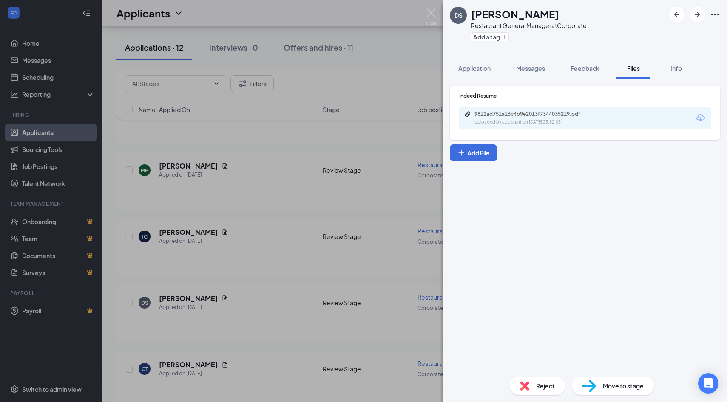
click at [700, 118] on icon "Download" at bounding box center [700, 117] width 8 height 7
click at [432, 13] on img at bounding box center [431, 16] width 11 height 17
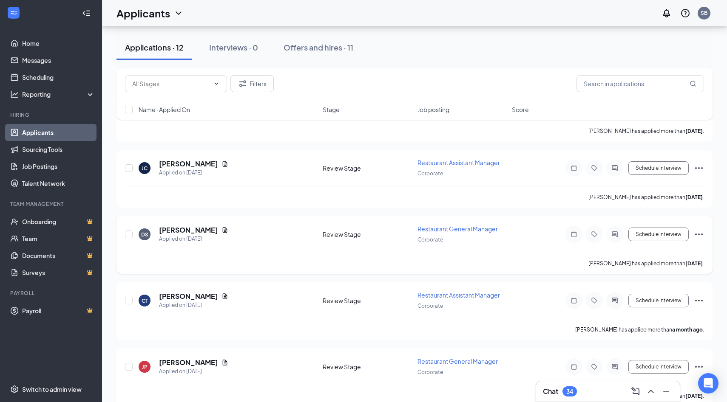
scroll to position [530, 0]
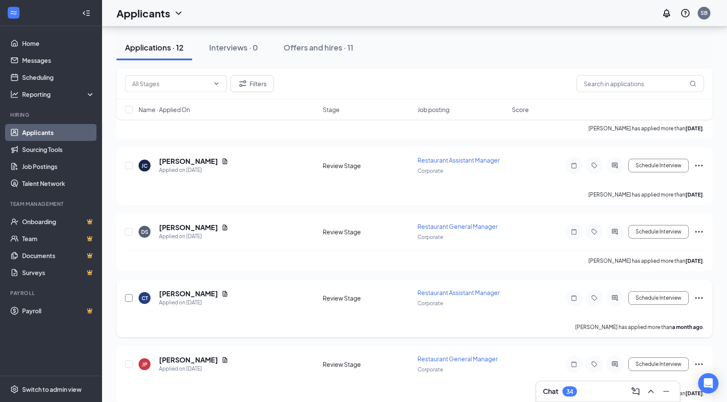
click at [127, 294] on input "checkbox" at bounding box center [129, 298] width 8 height 8
checkbox input "true"
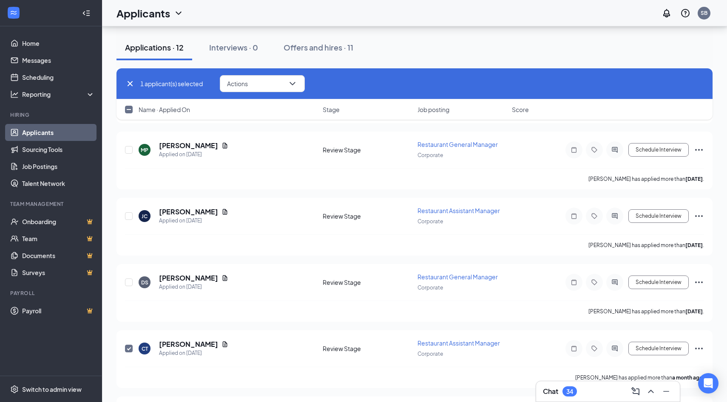
scroll to position [478, 0]
click at [129, 214] on input "checkbox" at bounding box center [129, 218] width 8 height 8
checkbox input "true"
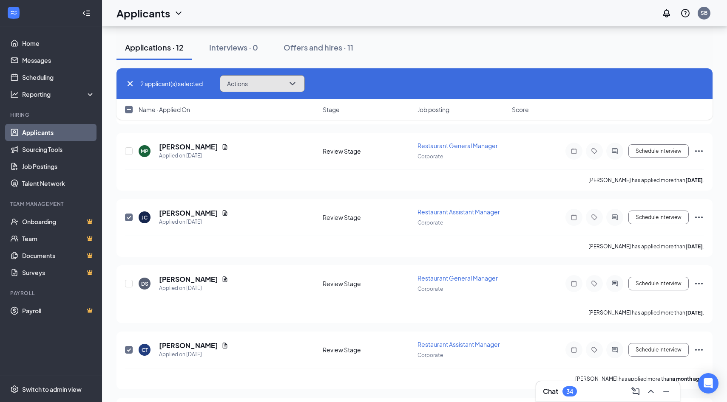
click at [297, 85] on icon "ChevronDown" at bounding box center [292, 84] width 10 height 10
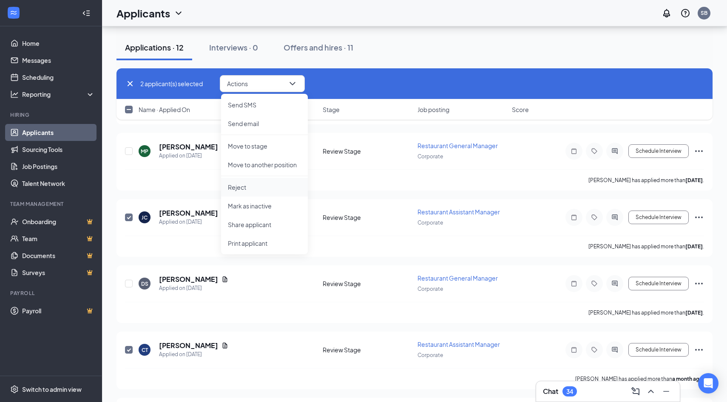
click at [247, 187] on p "Reject" at bounding box center [264, 187] width 73 height 8
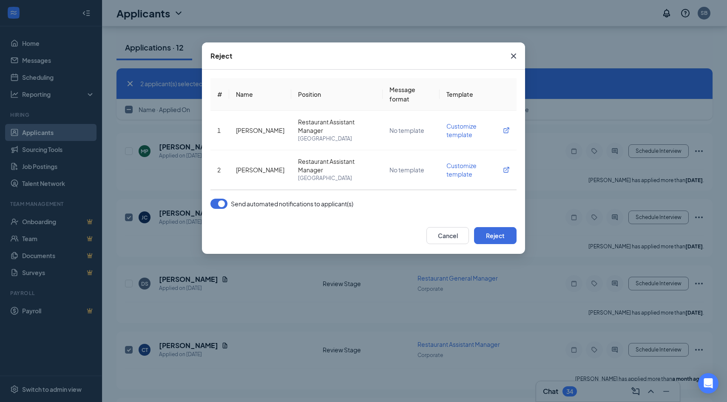
click at [220, 202] on button "button" at bounding box center [218, 204] width 17 height 10
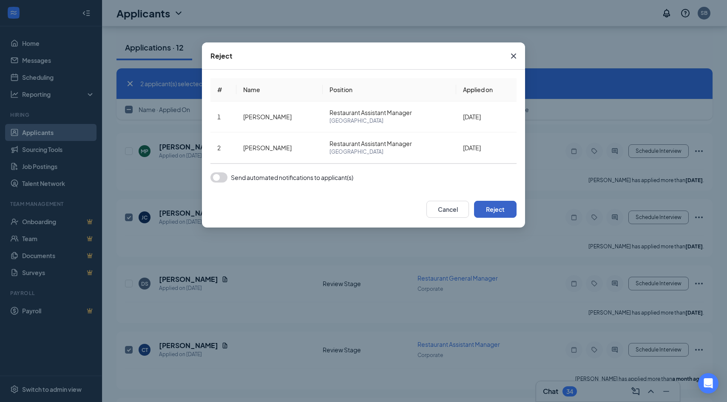
click at [491, 211] on button "Reject" at bounding box center [495, 209] width 42 height 17
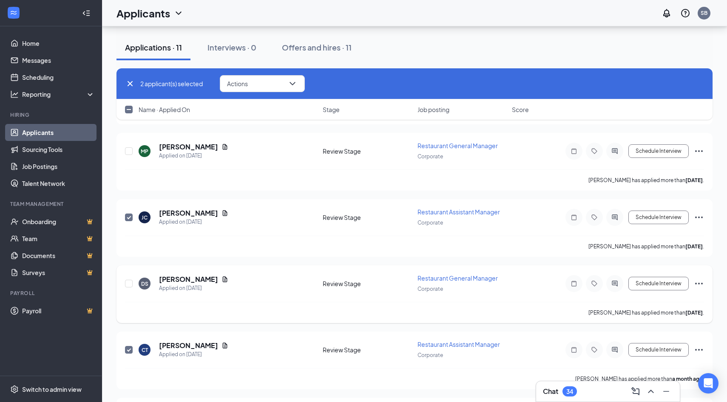
checkbox input "false"
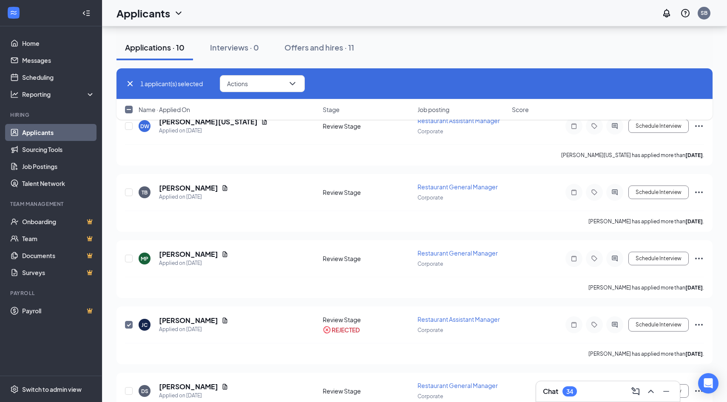
scroll to position [470, 0]
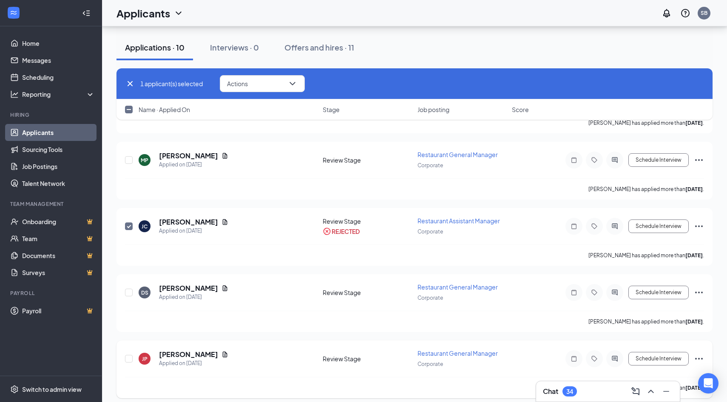
click at [616, 357] on div at bounding box center [614, 359] width 17 height 17
checkbox input "false"
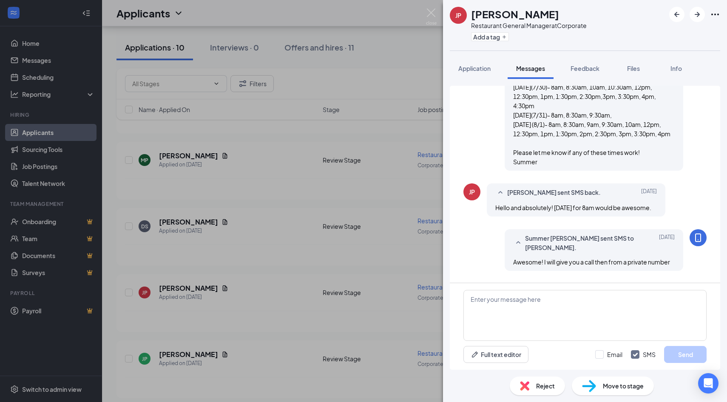
scroll to position [531, 0]
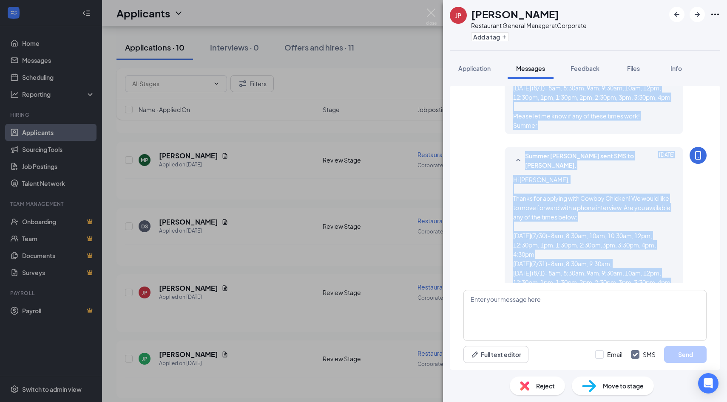
scroll to position [321, 0]
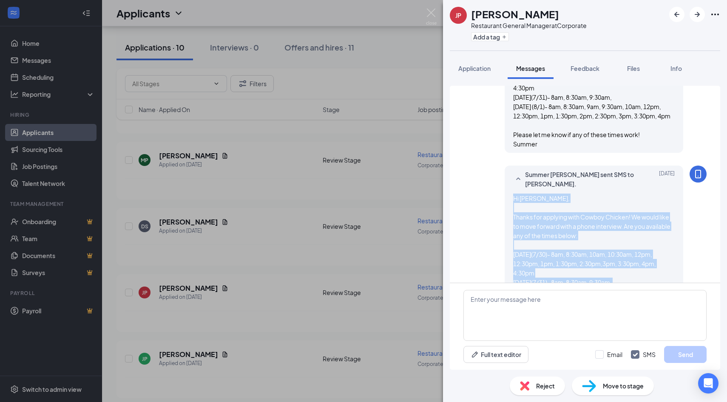
drag, startPoint x: 543, startPoint y: 119, endPoint x: 509, endPoint y: 198, distance: 85.9
click at [509, 198] on div "Summer [PERSON_NAME] sent SMS to [PERSON_NAME]. [DATE] Hi [PERSON_NAME], Thanks…" at bounding box center [593, 252] width 178 height 173
copy span "Hi [PERSON_NAME], Thanks for applying with Cowboy Chicken! We would like to mov…"
click at [431, 10] on img at bounding box center [431, 16] width 11 height 17
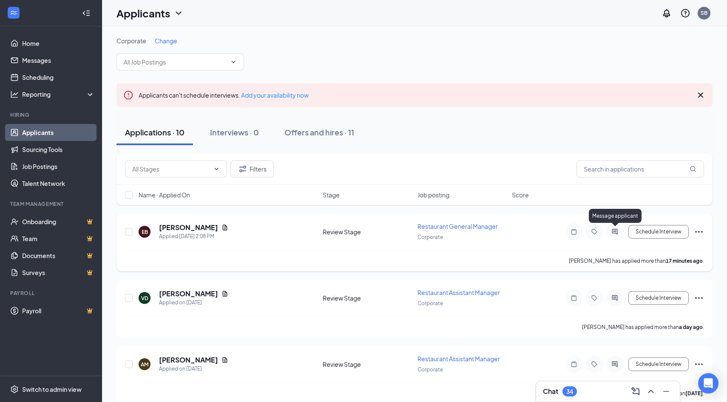
click at [613, 231] on icon "ActiveChat" at bounding box center [614, 232] width 6 height 6
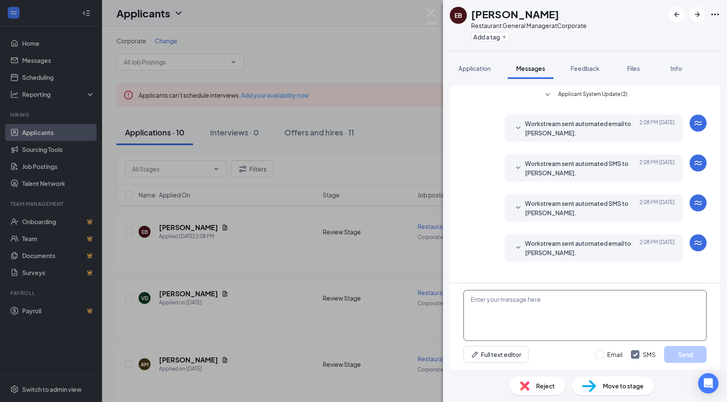
click at [519, 306] on textarea at bounding box center [584, 315] width 243 height 51
paste textarea "Hi [PERSON_NAME], Thanks for applying with Cowboy Chicken! We would like to mov…"
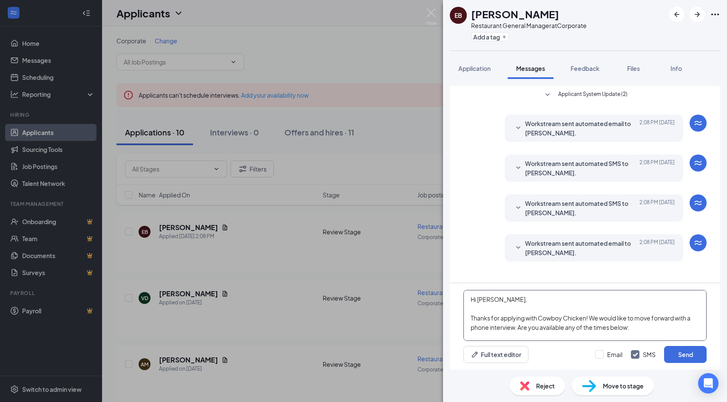
click at [495, 300] on textarea "Hi [PERSON_NAME], Thanks for applying with Cowboy Chicken! We would like to mov…" at bounding box center [584, 315] width 243 height 51
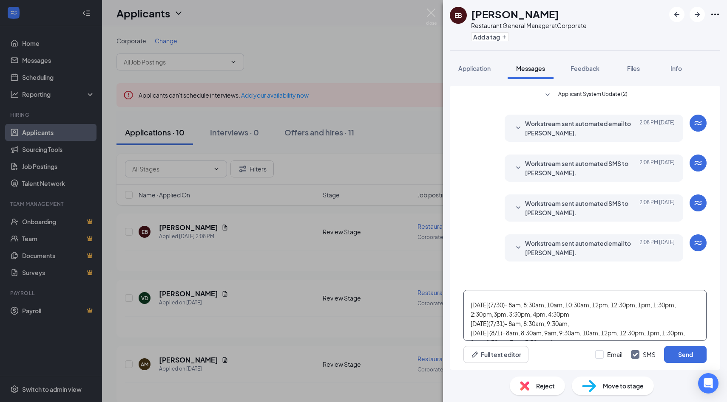
scroll to position [37, 0]
drag, startPoint x: 581, startPoint y: 328, endPoint x: 470, endPoint y: 328, distance: 110.5
click at [470, 328] on textarea "Hi [PERSON_NAME], Thanks for applying with Cowboy Chicken! We would like to mov…" at bounding box center [584, 315] width 243 height 51
click at [473, 304] on textarea "Hi [PERSON_NAME], Thanks for applying with Cowboy Chicken! We would like to mov…" at bounding box center [584, 315] width 243 height 51
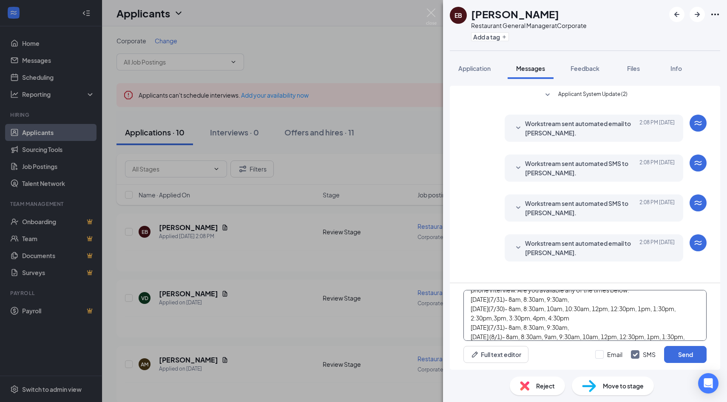
scroll to position [40, 0]
drag, startPoint x: 583, startPoint y: 330, endPoint x: 469, endPoint y: 328, distance: 113.5
click at [469, 328] on textarea "Hi [PERSON_NAME], Thanks for applying with Cowboy Chicken! We would like to mov…" at bounding box center [584, 315] width 243 height 51
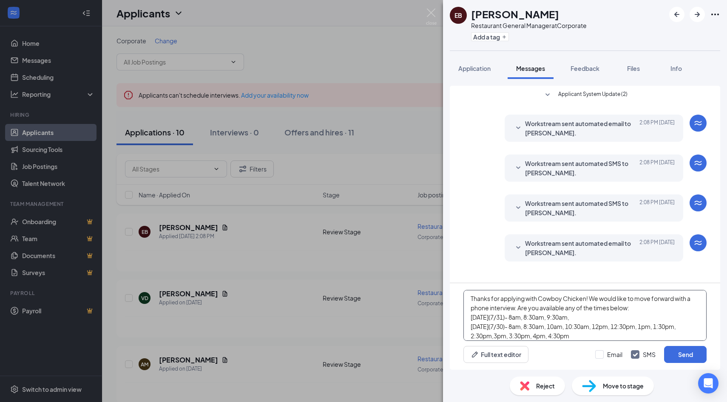
scroll to position [18, 0]
click at [637, 311] on textarea "Hi [PERSON_NAME], Thanks for applying with Cowboy Chicken! We would like to mov…" at bounding box center [584, 315] width 243 height 51
click at [481, 322] on textarea "Hi [PERSON_NAME], Thanks for applying with Cowboy Chicken! We would like to mov…" at bounding box center [584, 315] width 243 height 51
click at [501, 319] on textarea "Hi [PERSON_NAME], Thanks for applying with Cowboy Chicken! We would like to mov…" at bounding box center [584, 315] width 243 height 51
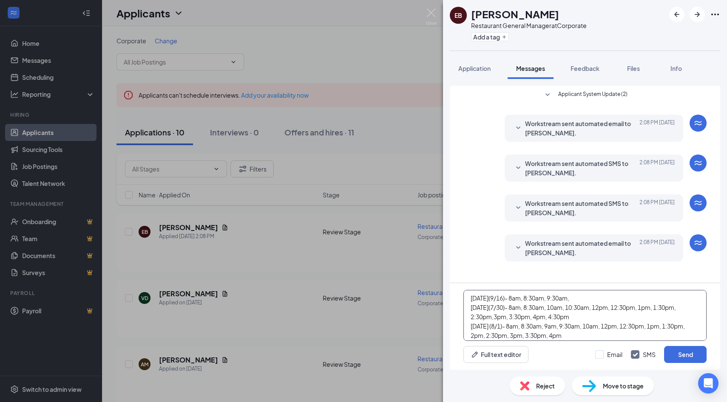
scroll to position [51, 0]
click at [519, 307] on textarea "Hi [PERSON_NAME], Thanks for applying with Cowboy Chicken! We would like to mov…" at bounding box center [584, 315] width 243 height 51
click at [500, 325] on textarea "Hi [PERSON_NAME], Thanks for applying with Cowboy Chicken! We would like to mov…" at bounding box center [584, 315] width 243 height 51
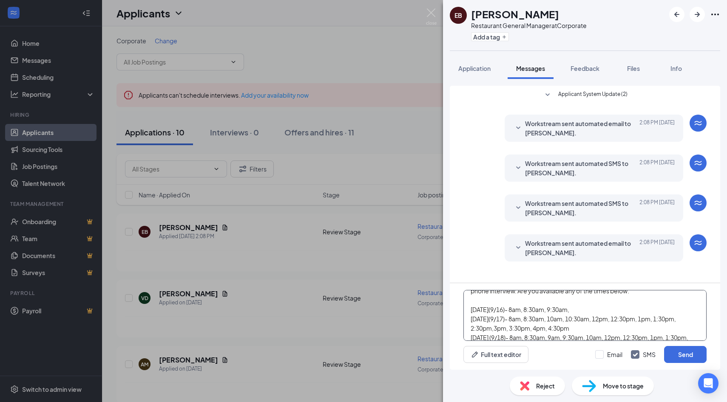
scroll to position [45, 0]
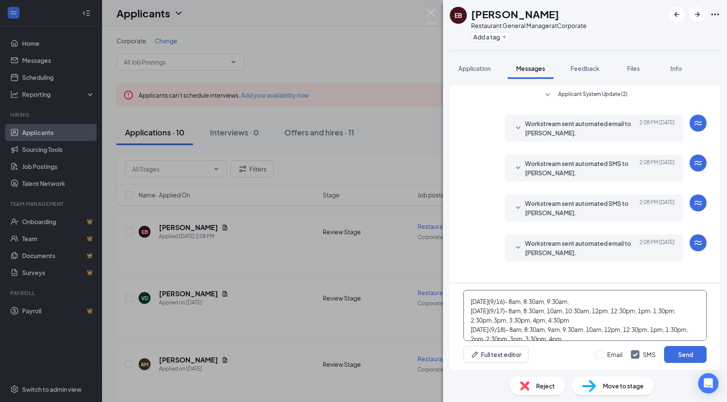
click at [580, 303] on textarea "Hi [PERSON_NAME], Thanks for applying with Cowboy Chicken! We would like to mov…" at bounding box center [584, 315] width 243 height 51
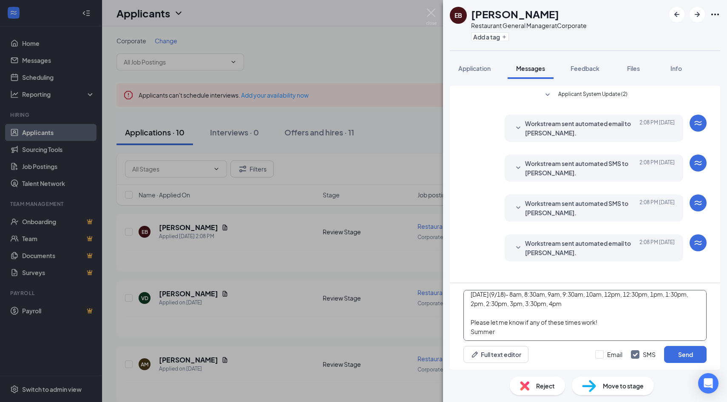
scroll to position [0, 0]
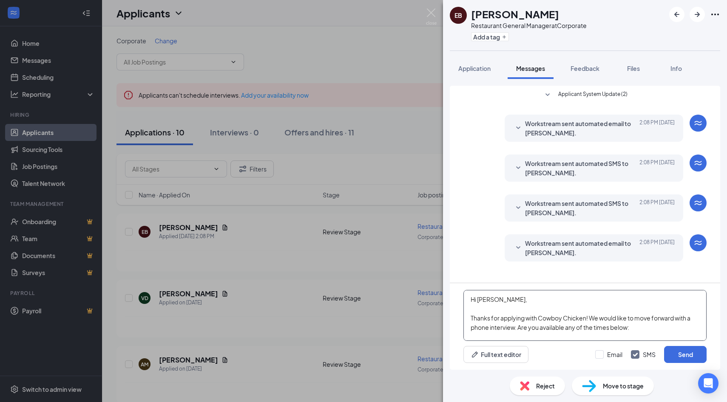
drag, startPoint x: 505, startPoint y: 333, endPoint x: 459, endPoint y: 272, distance: 76.6
click at [459, 272] on div "Applicant System Update (2) Workstream sent automated email to [PERSON_NAME]. […" at bounding box center [585, 228] width 270 height 284
type textarea "Hi [PERSON_NAME], Thanks for applying with Cowboy Chicken! We would like to mov…"
click at [599, 355] on input "Email" at bounding box center [608, 355] width 27 height 8
checkbox input "true"
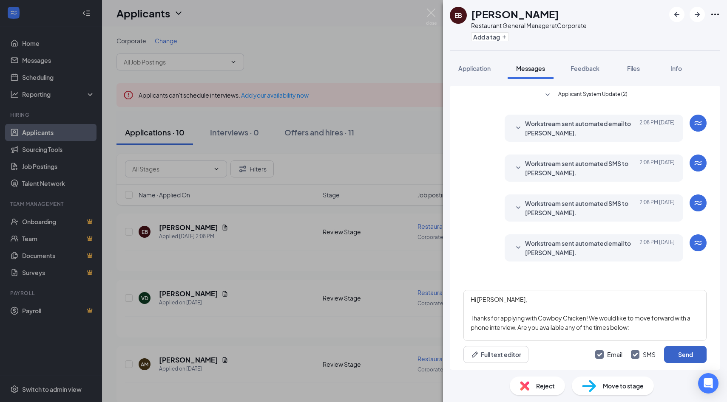
click at [689, 354] on button "Send" at bounding box center [685, 354] width 42 height 17
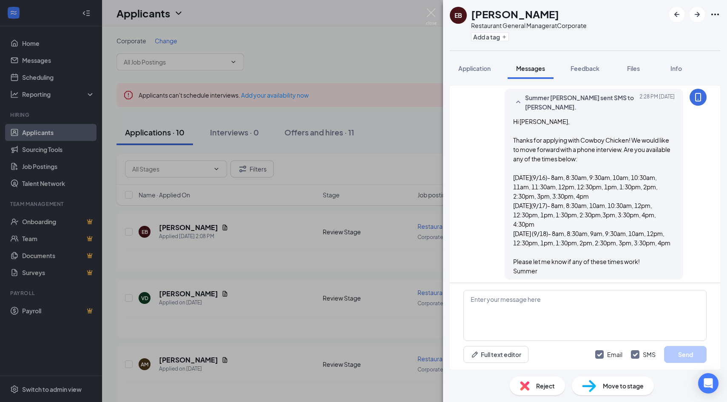
scroll to position [395, 0]
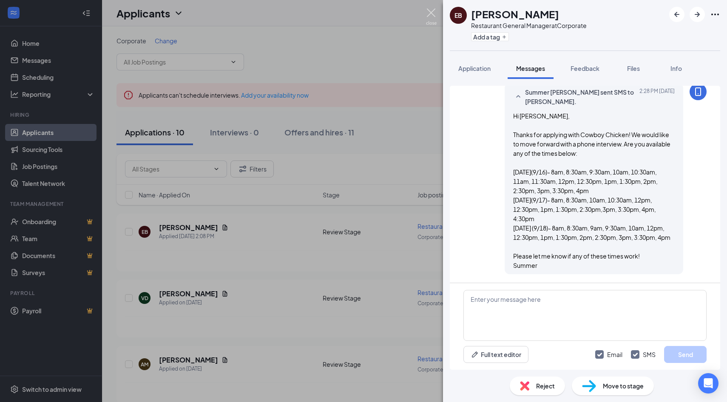
click at [430, 14] on img at bounding box center [431, 16] width 11 height 17
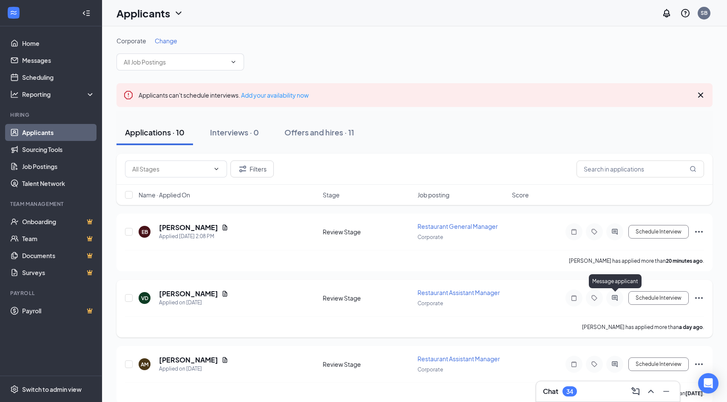
click at [615, 296] on icon "ActiveChat" at bounding box center [614, 298] width 10 height 7
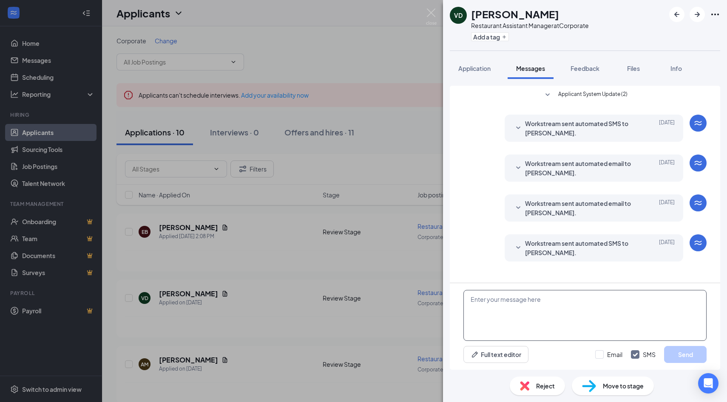
click at [531, 312] on textarea at bounding box center [584, 315] width 243 height 51
paste textarea "Hi [PERSON_NAME], Thanks for applying with Cowboy Chicken! We would like to mov…"
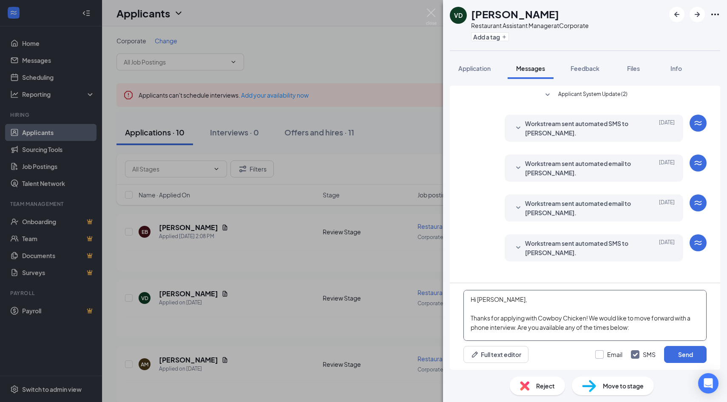
type textarea "Hi [PERSON_NAME], Thanks for applying with Cowboy Chicken! We would like to mov…"
click at [599, 355] on input "Email" at bounding box center [608, 355] width 27 height 8
checkbox input "true"
click at [686, 358] on button "Send" at bounding box center [685, 354] width 42 height 17
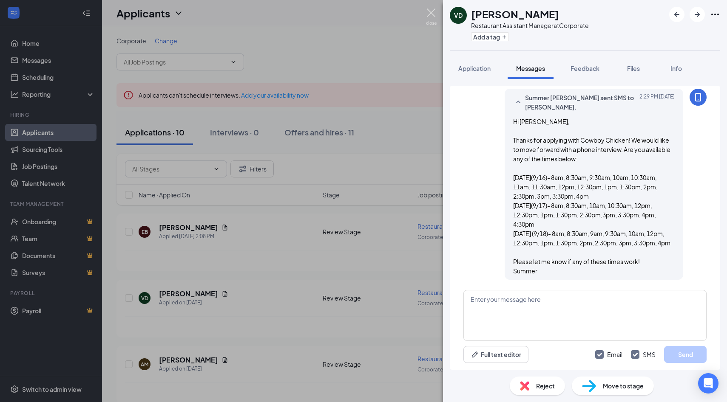
scroll to position [395, 0]
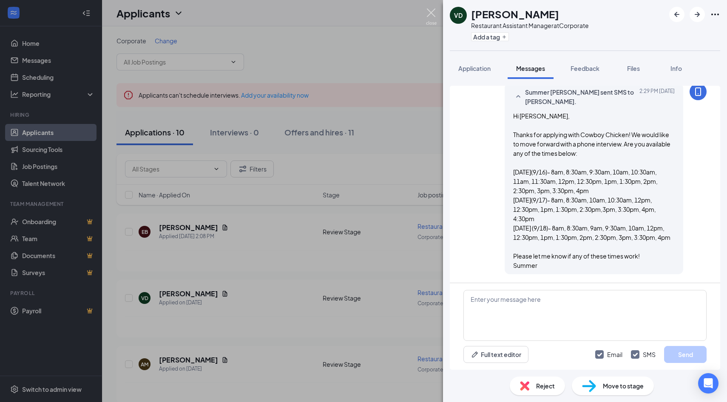
click at [429, 14] on img at bounding box center [431, 16] width 11 height 17
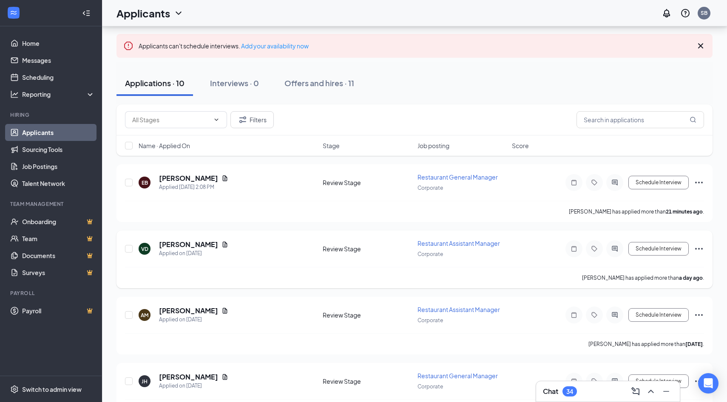
scroll to position [51, 0]
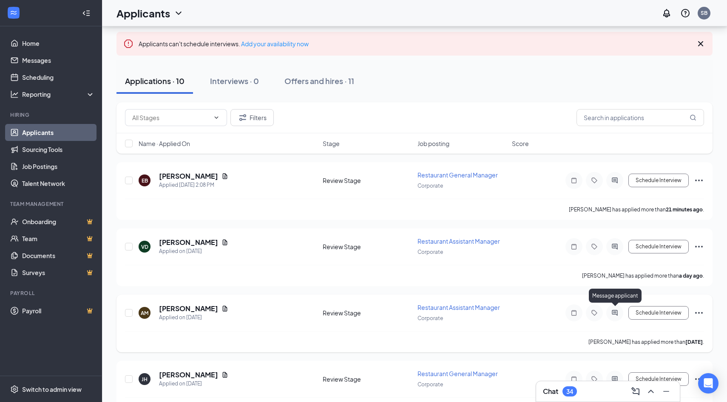
click at [615, 310] on icon "ActiveChat" at bounding box center [614, 313] width 10 height 7
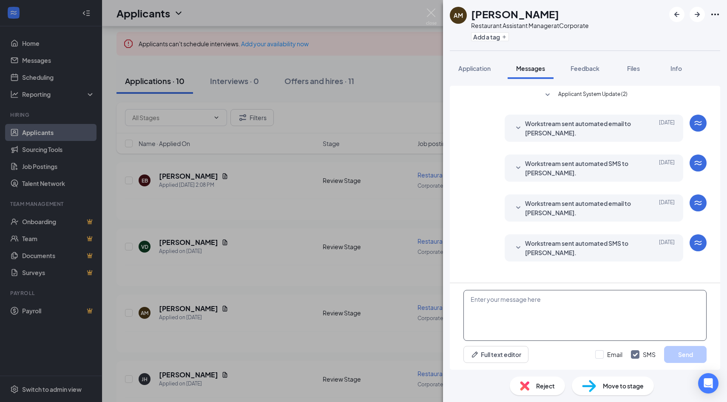
click at [528, 320] on textarea at bounding box center [584, 315] width 243 height 51
paste textarea "Hi [PERSON_NAME], Thanks for applying with Cowboy Chicken! We would like to mov…"
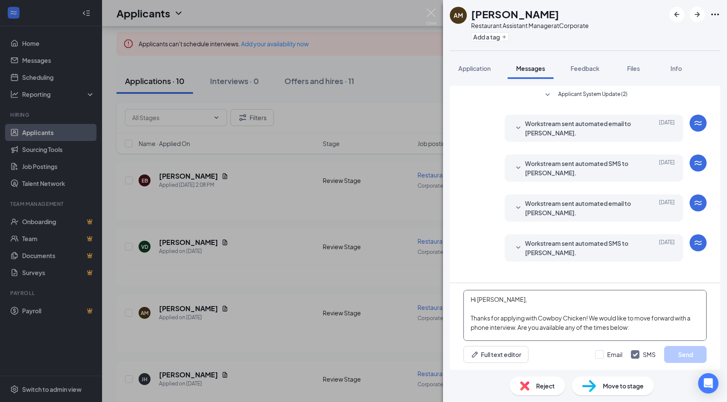
scroll to position [84, 0]
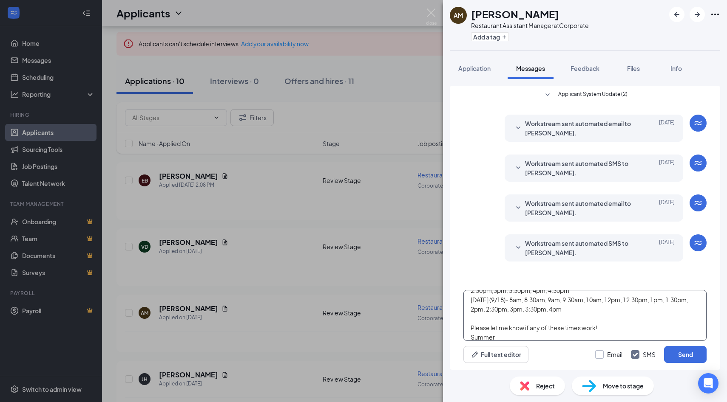
type textarea "Hi [PERSON_NAME], Thanks for applying with Cowboy Chicken! We would like to mov…"
click at [598, 354] on input "Email" at bounding box center [608, 355] width 27 height 8
checkbox input "true"
click at [680, 357] on button "Send" at bounding box center [685, 354] width 42 height 17
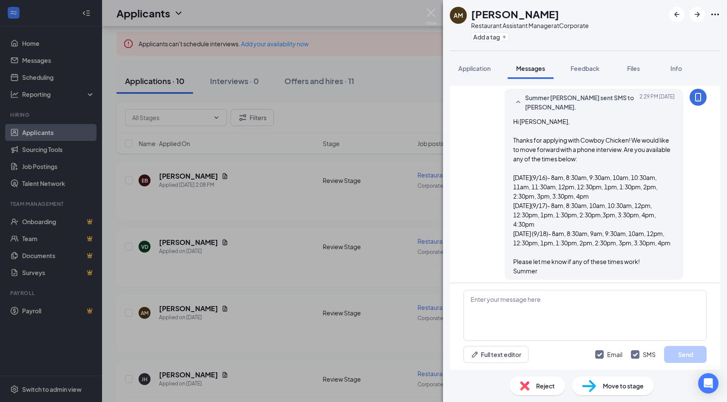
scroll to position [395, 0]
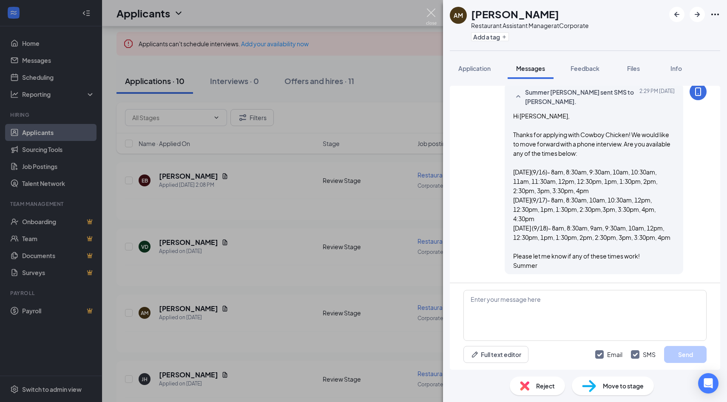
click at [433, 15] on img at bounding box center [431, 16] width 11 height 17
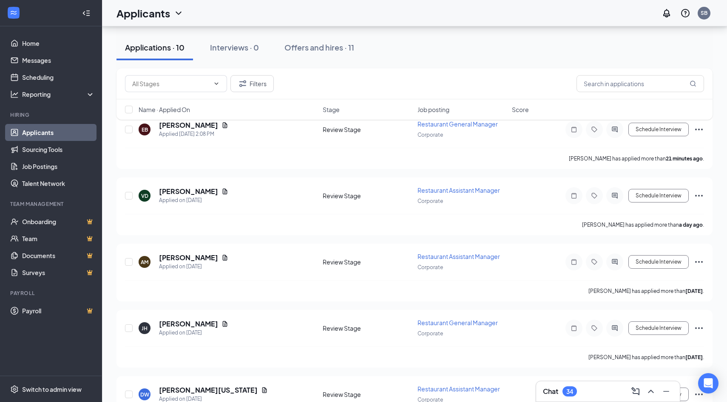
scroll to position [111, 0]
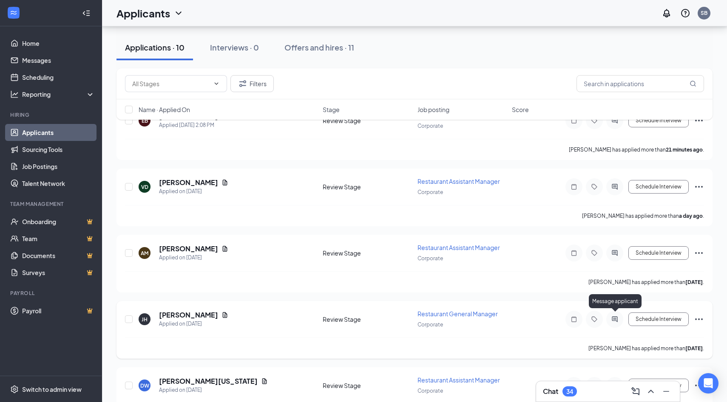
click at [614, 320] on icon "ActiveChat" at bounding box center [614, 319] width 10 height 7
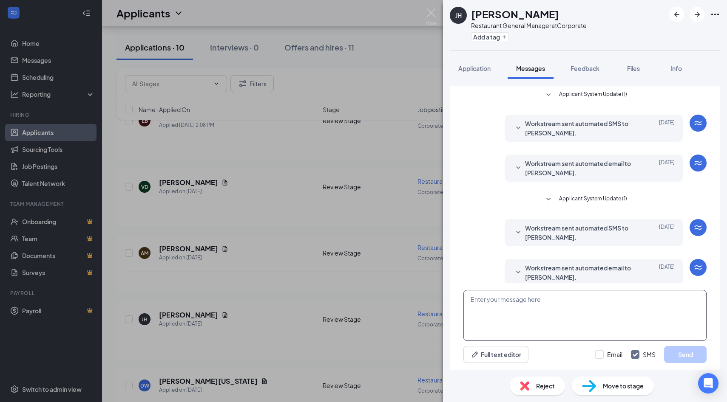
scroll to position [12, 0]
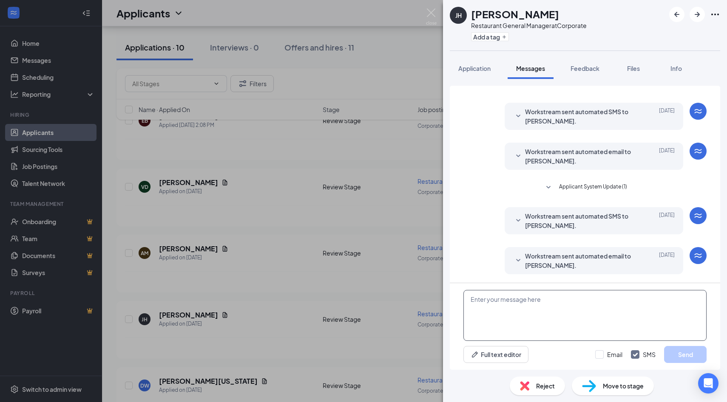
click at [558, 322] on textarea at bounding box center [584, 315] width 243 height 51
paste textarea "Hi [PERSON_NAME], Thanks for applying with Cowboy Chicken! We would like to mov…"
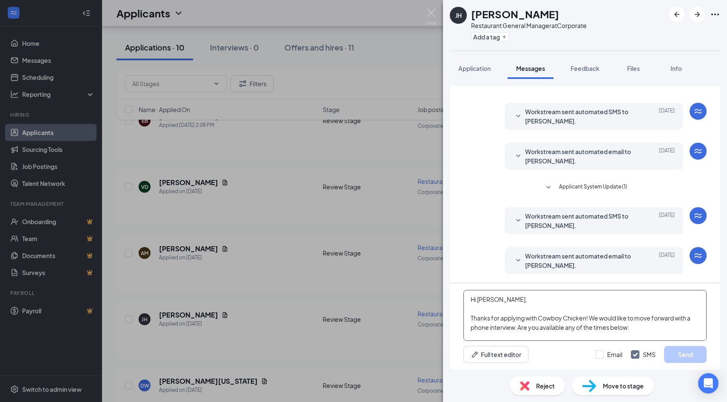
scroll to position [84, 0]
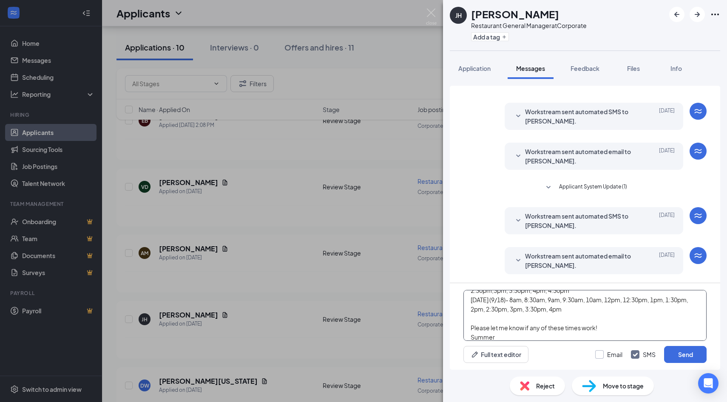
type textarea "Hi [PERSON_NAME], Thanks for applying with Cowboy Chicken! We would like to mov…"
click at [600, 356] on input "Email" at bounding box center [608, 355] width 27 height 8
checkbox input "true"
click at [687, 358] on button "Send" at bounding box center [685, 354] width 42 height 17
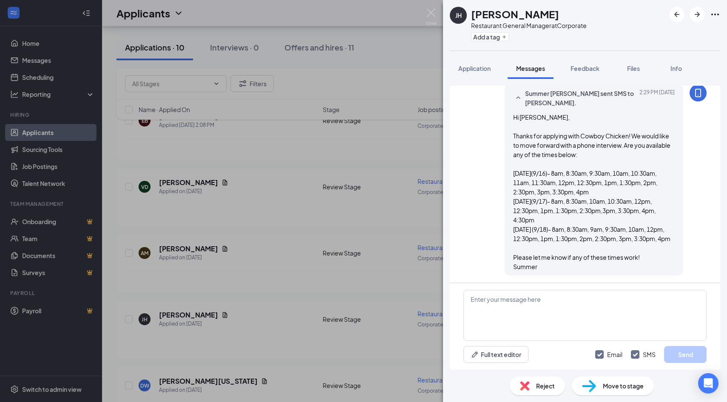
scroll to position [420, 0]
click at [428, 10] on img at bounding box center [431, 16] width 11 height 17
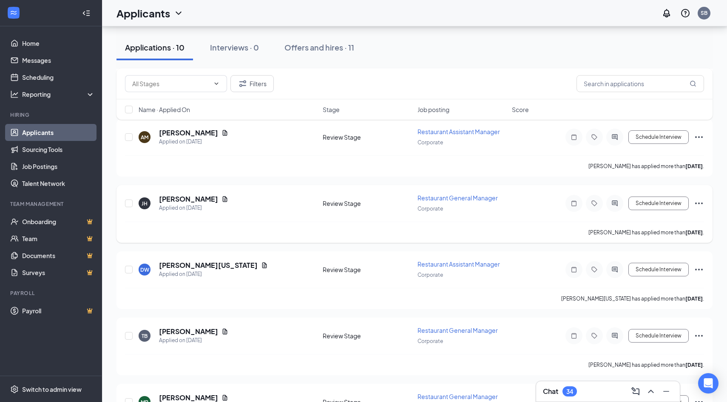
scroll to position [237, 0]
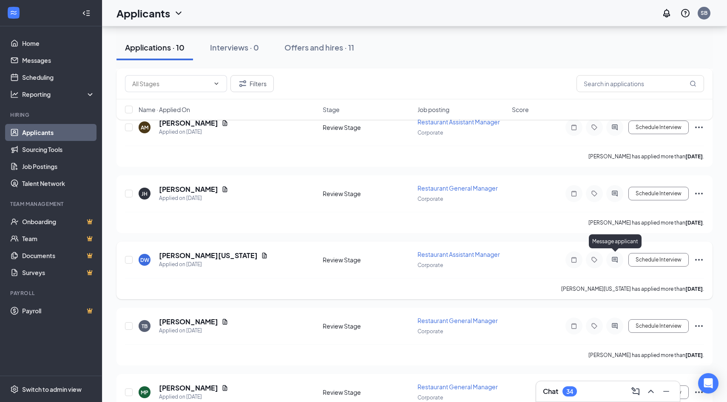
click at [617, 257] on icon "ActiveChat" at bounding box center [614, 260] width 10 height 7
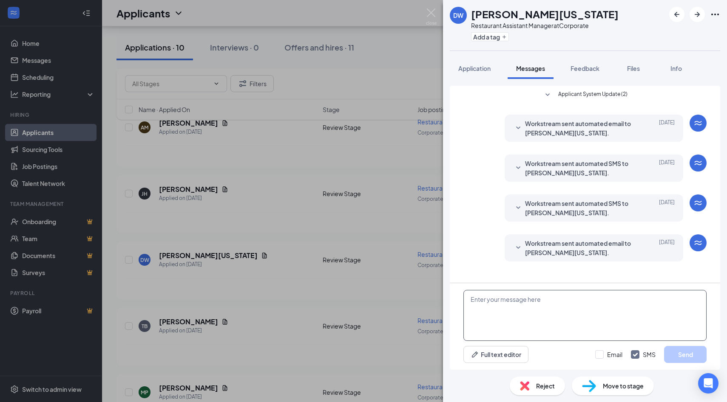
click at [543, 312] on textarea at bounding box center [584, 315] width 243 height 51
paste textarea "Hi [PERSON_NAME], Thanks for applying with Cowboy Chicken! We would like to mov…"
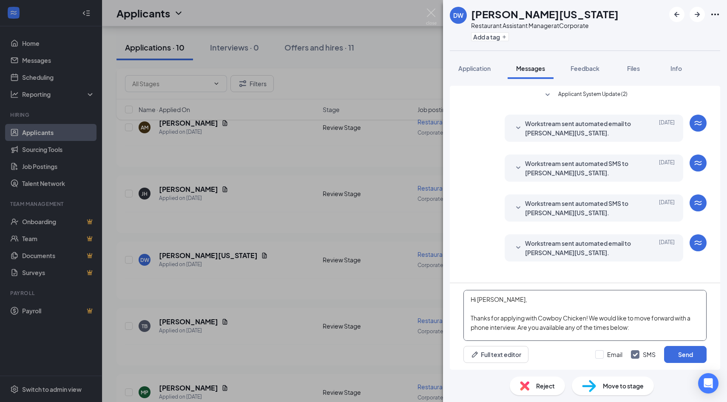
drag, startPoint x: 502, startPoint y: 300, endPoint x: 477, endPoint y: 300, distance: 25.1
click at [477, 300] on textarea "Hi [PERSON_NAME], Thanks for applying with Cowboy Chicken! We would like to mov…" at bounding box center [584, 315] width 243 height 51
type textarea "Hi Dresean, Thanks for applying with Cowboy Chicken! We would like to move forw…"
click at [596, 355] on input "Email" at bounding box center [608, 355] width 27 height 8
checkbox input "true"
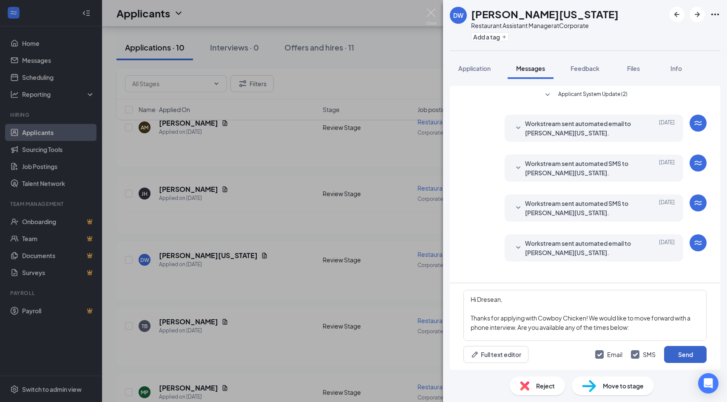
click at [692, 355] on button "Send" at bounding box center [685, 354] width 42 height 17
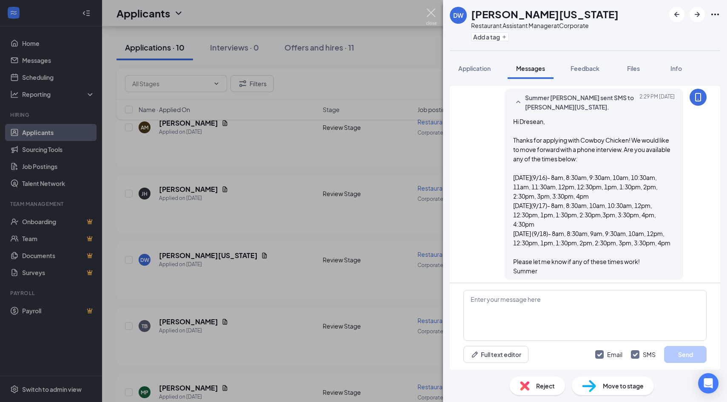
scroll to position [395, 0]
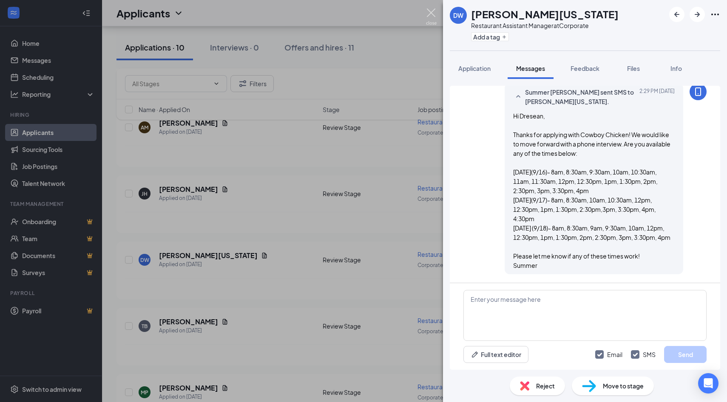
click at [429, 13] on img at bounding box center [431, 16] width 11 height 17
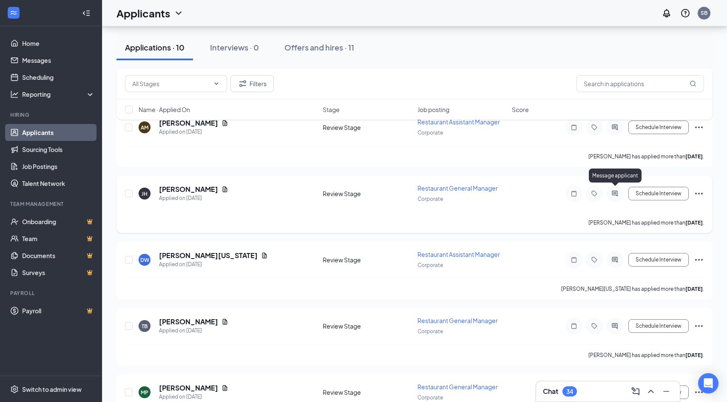
click at [613, 192] on icon "ActiveChat" at bounding box center [614, 193] width 10 height 7
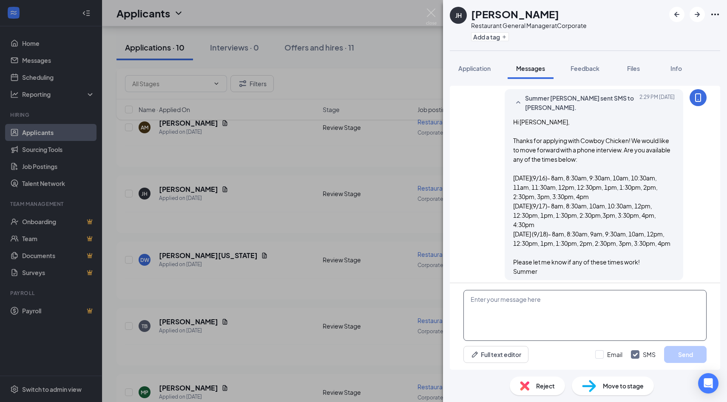
scroll to position [420, 0]
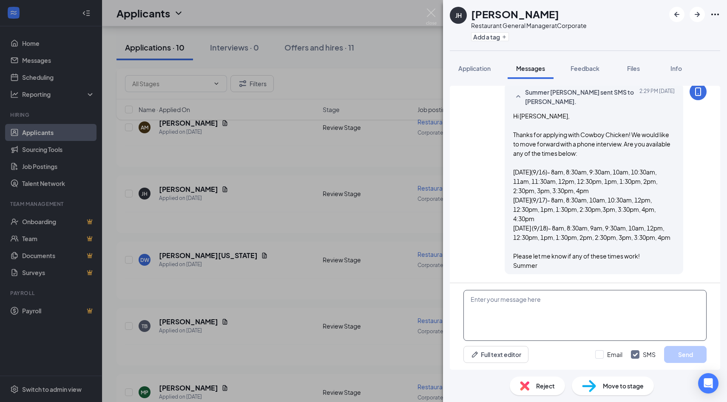
click at [507, 304] on textarea at bounding box center [584, 315] width 243 height 51
type textarea "[PERSON_NAME]*"
click at [601, 355] on input "Email" at bounding box center [608, 355] width 27 height 8
checkbox input "true"
click at [693, 354] on button "Send" at bounding box center [685, 354] width 42 height 17
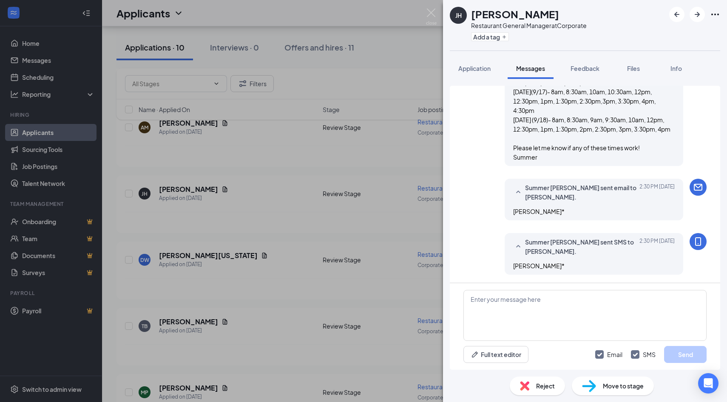
scroll to position [529, 0]
click at [429, 12] on img at bounding box center [431, 16] width 11 height 17
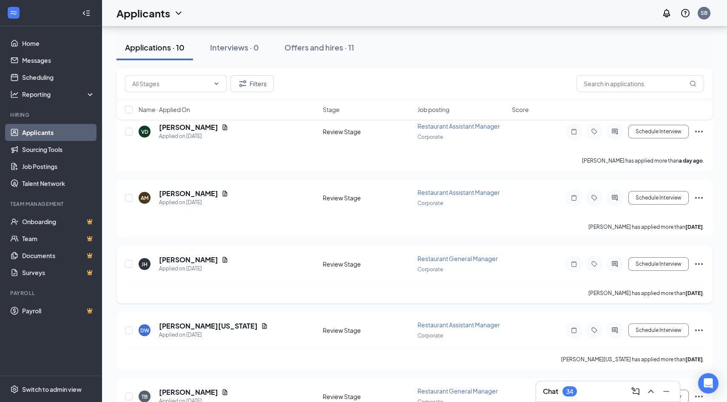
scroll to position [151, 0]
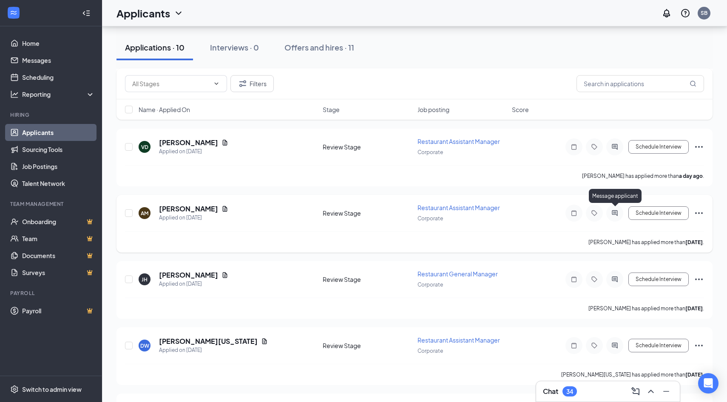
click at [612, 215] on icon "ActiveChat" at bounding box center [614, 213] width 10 height 7
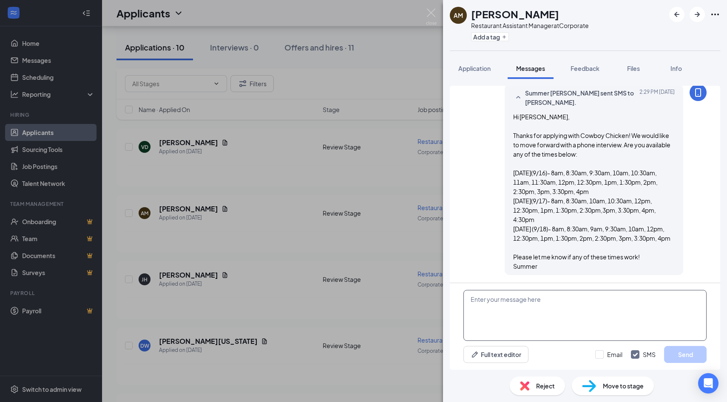
scroll to position [395, 0]
click at [577, 315] on textarea at bounding box center [584, 315] width 243 height 51
type textarea "[PERSON_NAME]*"
click at [602, 351] on input "Email" at bounding box center [608, 355] width 27 height 8
checkbox input "true"
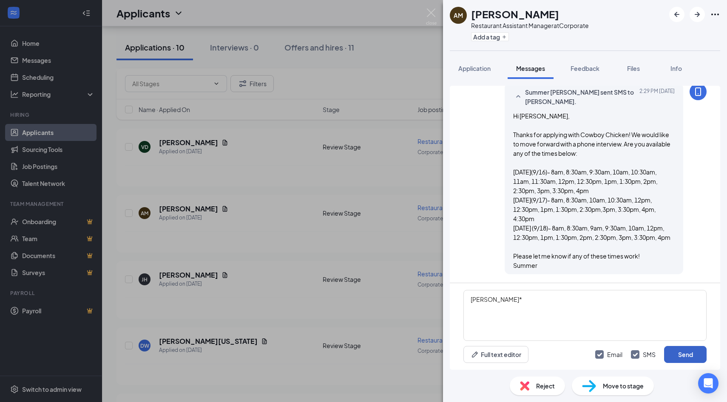
click at [691, 356] on button "Send" at bounding box center [685, 354] width 42 height 17
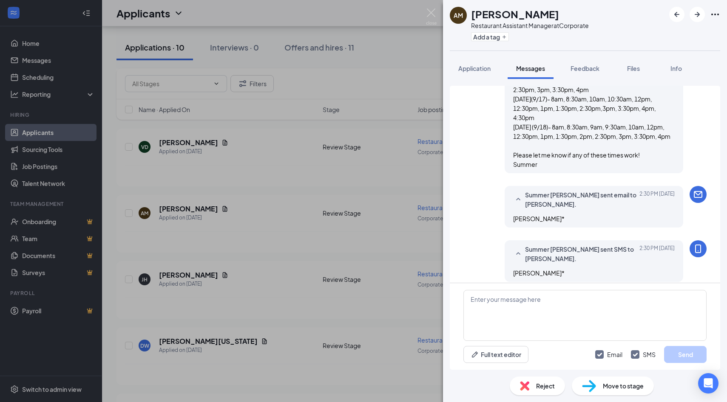
scroll to position [504, 0]
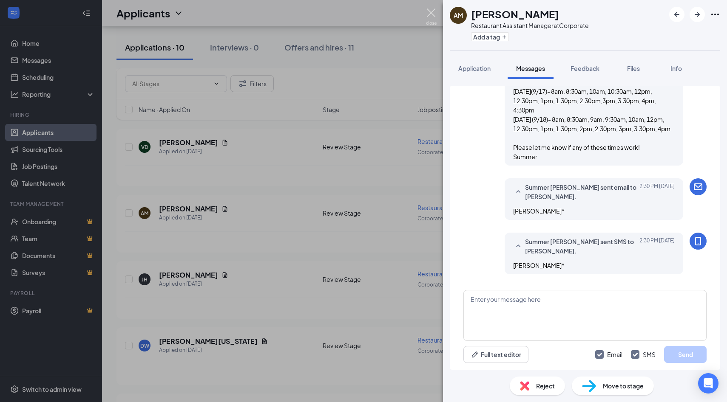
click at [428, 11] on img at bounding box center [431, 16] width 11 height 17
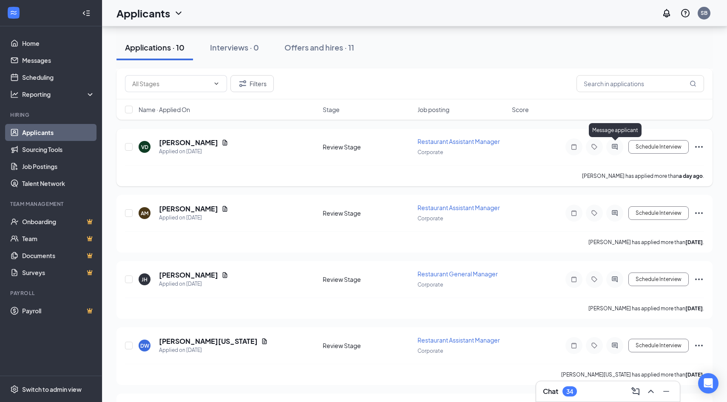
click at [613, 149] on icon "ActiveChat" at bounding box center [614, 147] width 10 height 7
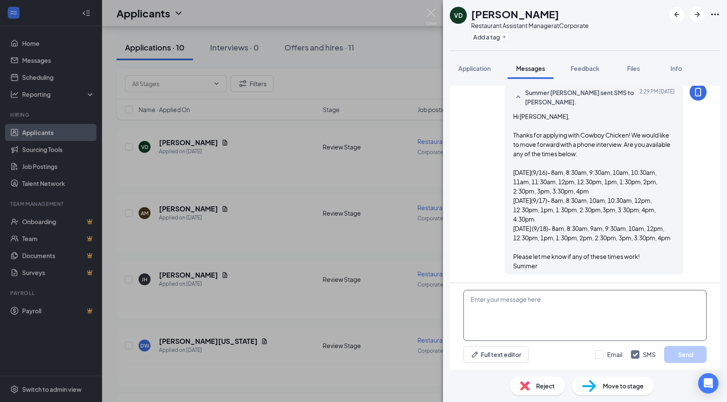
scroll to position [395, 0]
click at [518, 308] on textarea at bounding box center [584, 315] width 243 height 51
type textarea "[PERSON_NAME]*"
click at [596, 357] on input "Email" at bounding box center [608, 355] width 27 height 8
checkbox input "true"
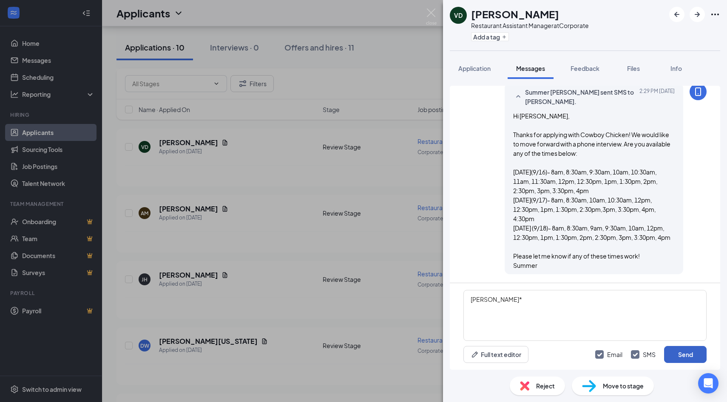
click at [684, 356] on button "Send" at bounding box center [685, 354] width 42 height 17
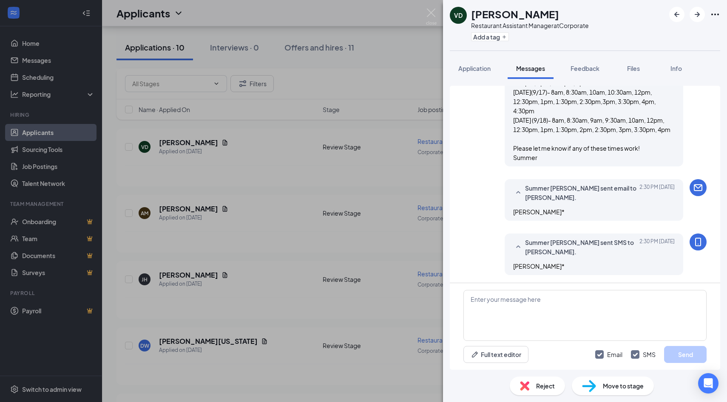
scroll to position [504, 0]
click at [429, 15] on img at bounding box center [431, 16] width 11 height 17
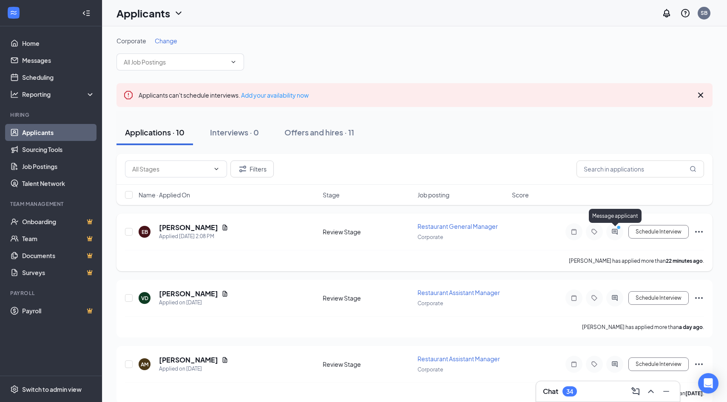
click at [615, 233] on icon "ActiveChat" at bounding box center [614, 232] width 6 height 6
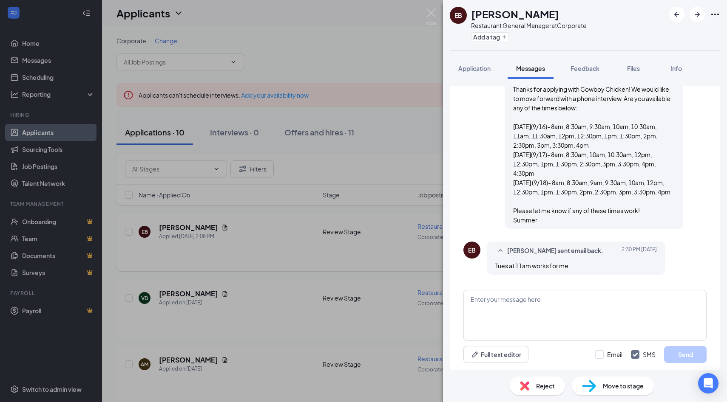
scroll to position [441, 0]
click at [499, 301] on textarea at bounding box center [584, 315] width 243 height 51
type textarea "Awesome! I will give you a call from a private number at that time"
click at [597, 357] on input "Email" at bounding box center [608, 355] width 27 height 8
checkbox input "true"
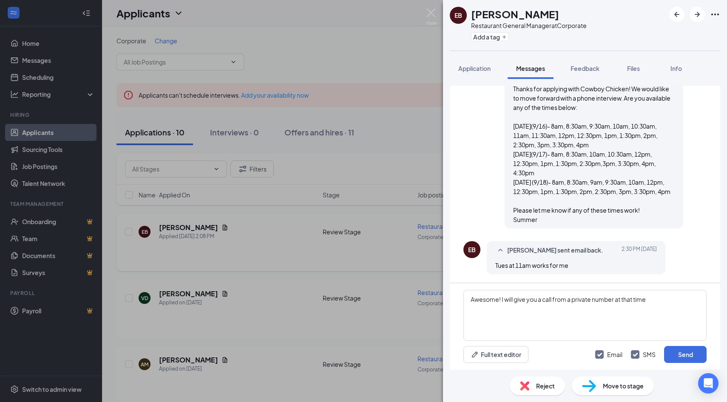
click at [635, 355] on input "SMS" at bounding box center [643, 355] width 25 height 8
checkbox input "false"
click at [695, 355] on button "Send" at bounding box center [685, 354] width 42 height 17
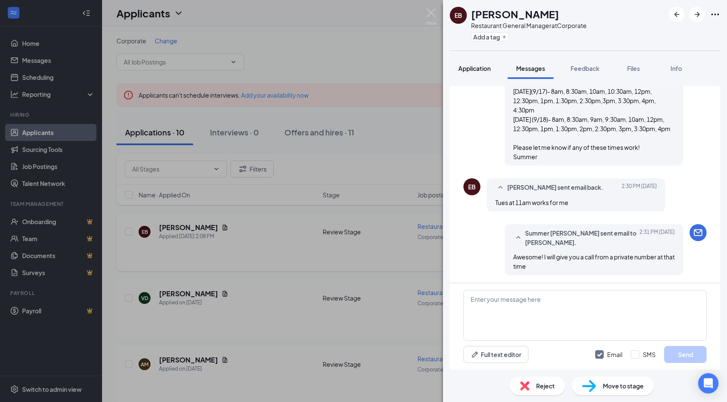
scroll to position [505, 0]
click at [433, 12] on img at bounding box center [431, 16] width 11 height 17
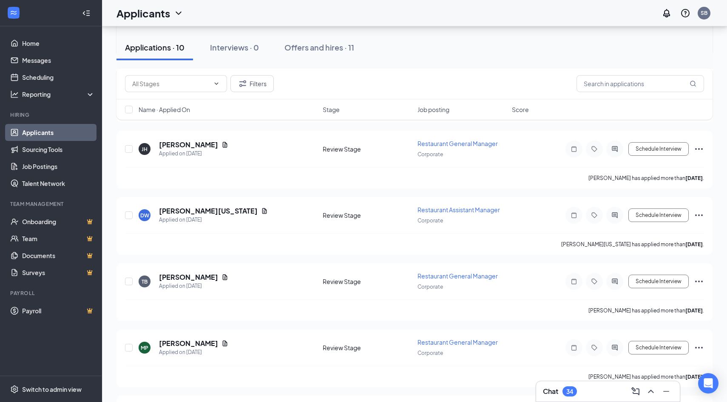
scroll to position [280, 0]
